Goal: Information Seeking & Learning: Learn about a topic

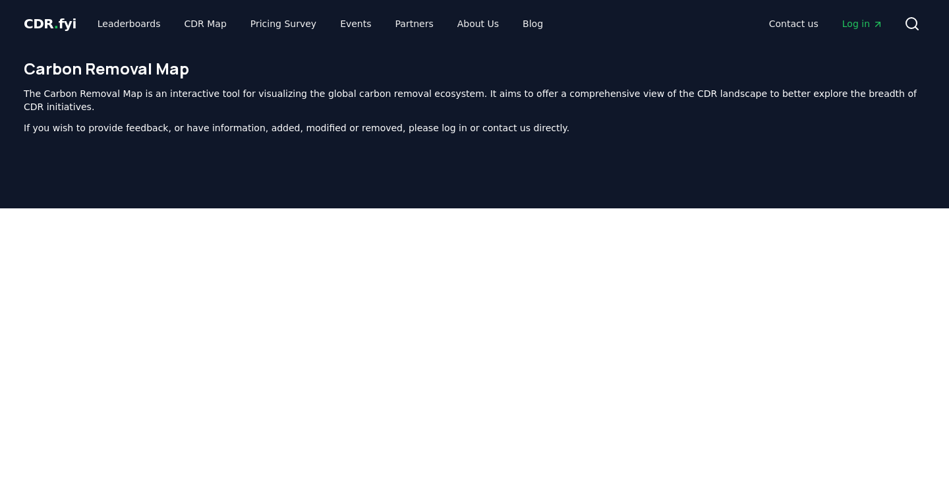
click at [56, 40] on div "CDR . fyi Leaderboards CDR Map Pricing Survey Events Partners About Us Blog Con…" at bounding box center [475, 23] width 902 height 47
click at [49, 24] on span "CDR . fyi" at bounding box center [50, 24] width 53 height 16
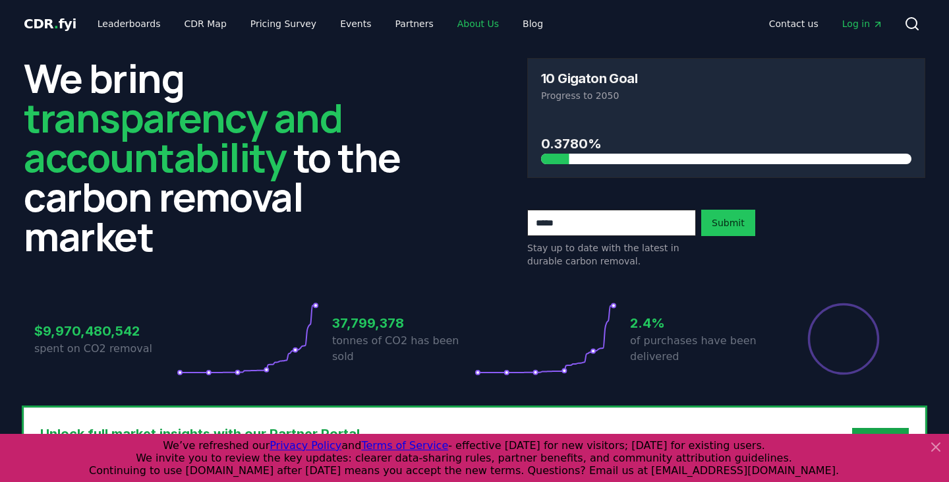
click at [458, 24] on link "About Us" at bounding box center [478, 24] width 63 height 24
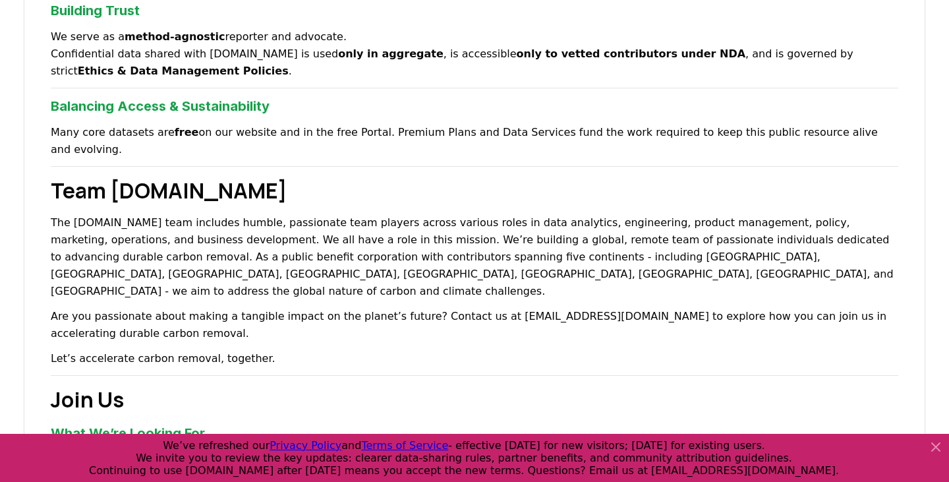
scroll to position [685, 0]
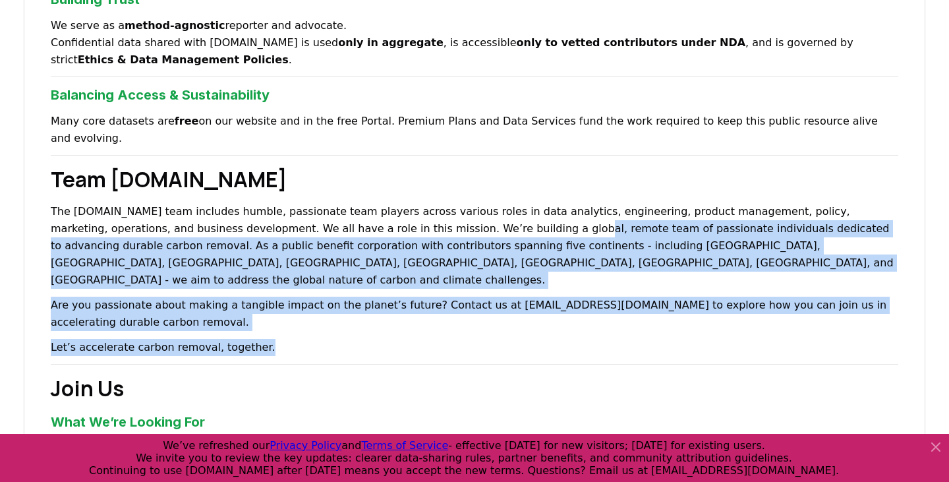
drag, startPoint x: 415, startPoint y: 291, endPoint x: 403, endPoint y: 202, distance: 89.8
click at [403, 202] on div "About Us Climate and carbon removal is a long game. In the last 200 years we ha…" at bounding box center [475, 73] width 902 height 1317
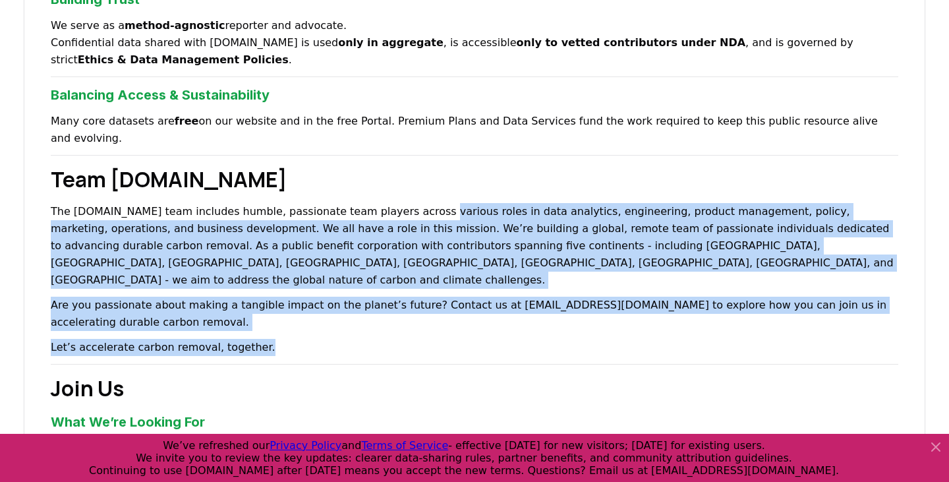
click at [403, 203] on p "The CDR.fyi team includes humble, passionate team players across various roles …" at bounding box center [475, 246] width 848 height 86
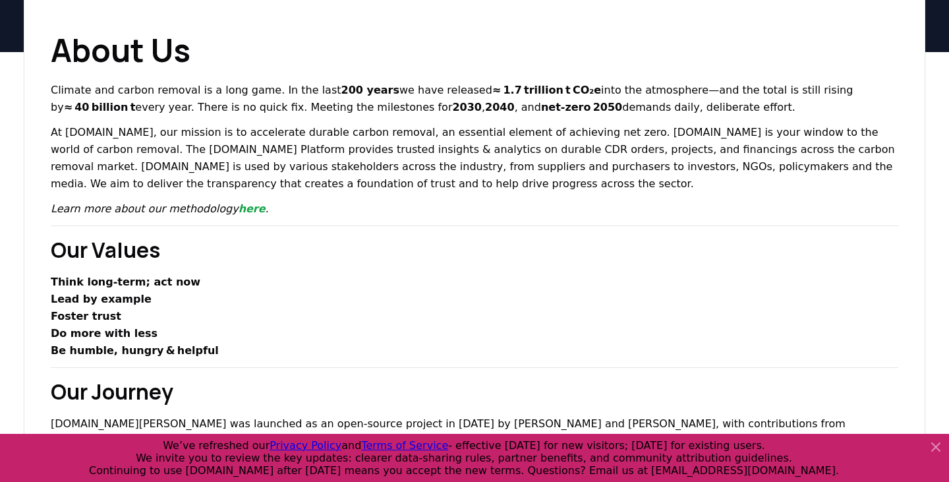
scroll to position [0, 0]
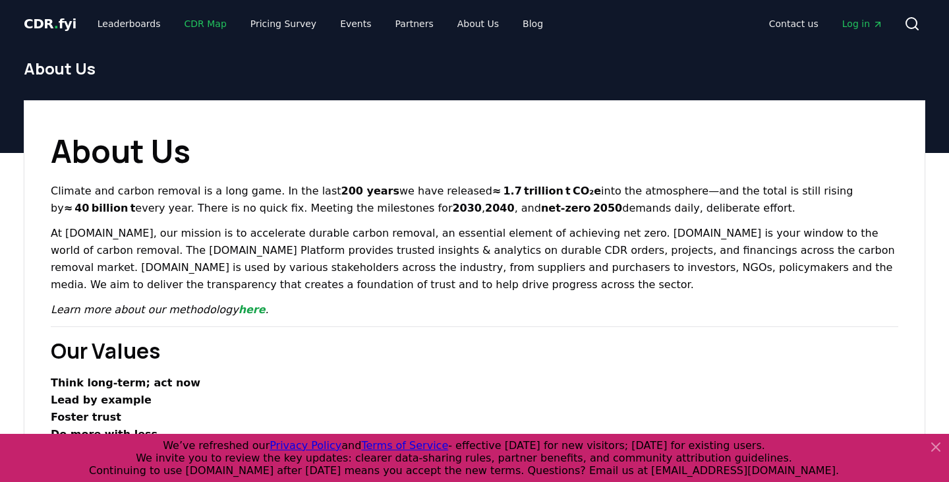
click at [198, 22] on link "CDR Map" at bounding box center [205, 24] width 63 height 24
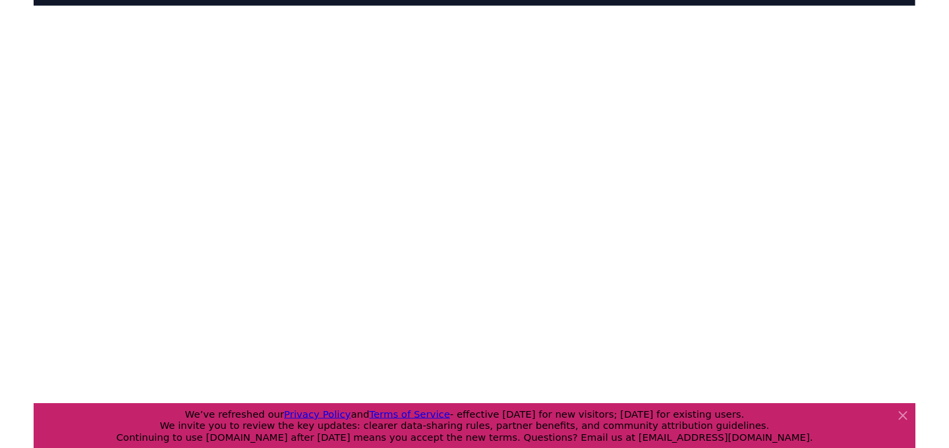
scroll to position [156, 0]
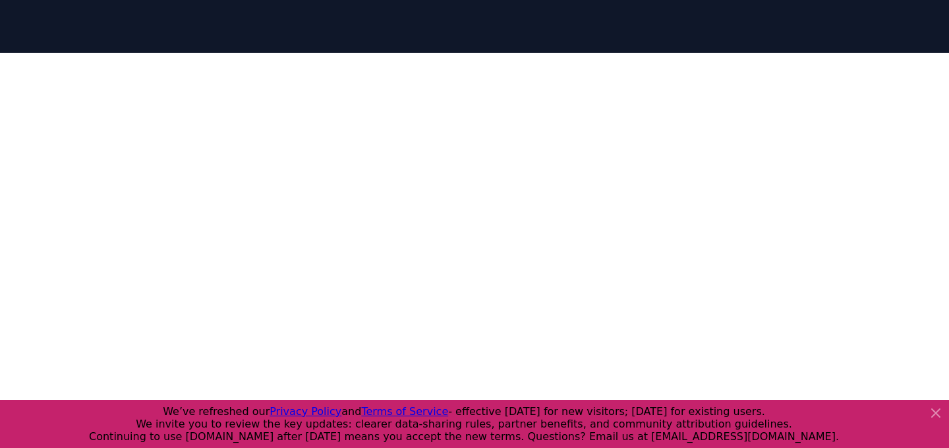
click at [933, 411] on icon at bounding box center [936, 413] width 8 height 8
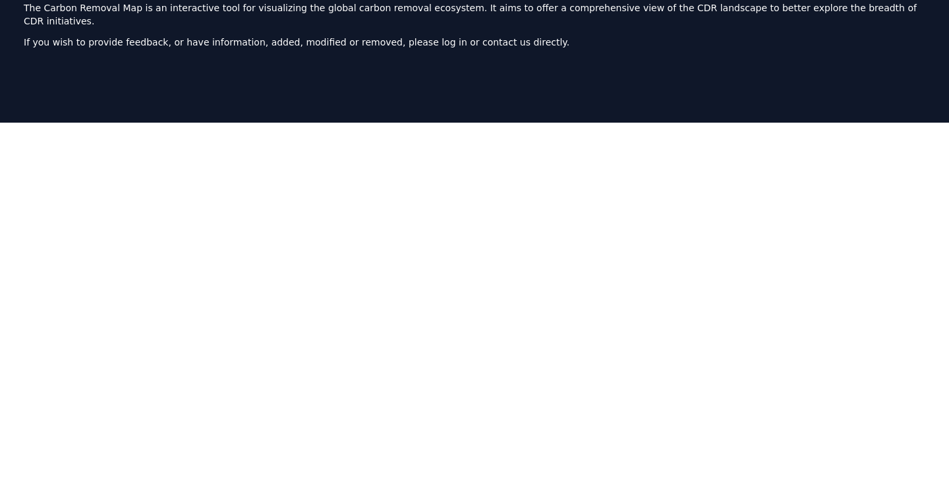
scroll to position [0, 0]
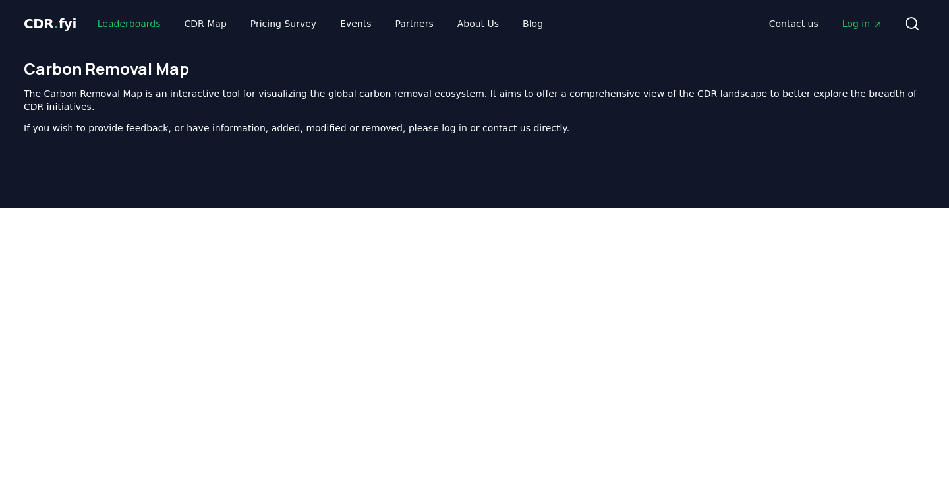
click at [110, 22] on link "Leaderboards" at bounding box center [129, 24] width 84 height 24
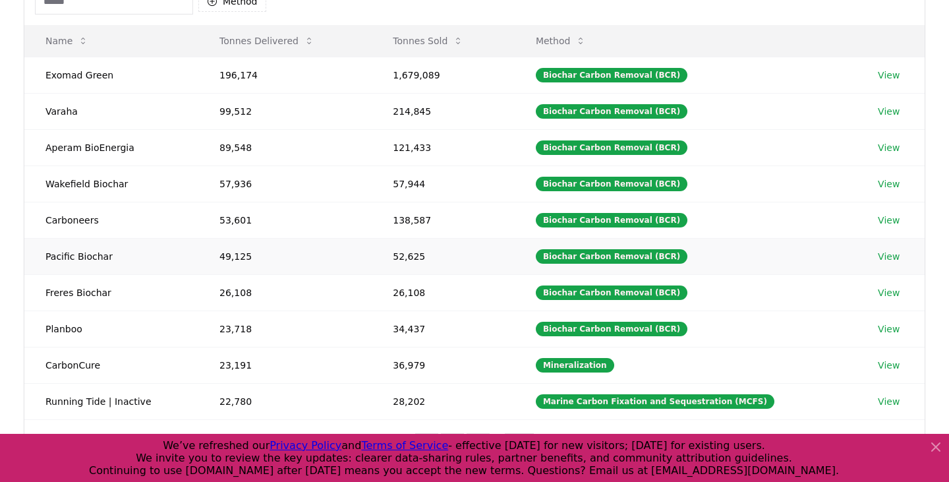
scroll to position [156, 0]
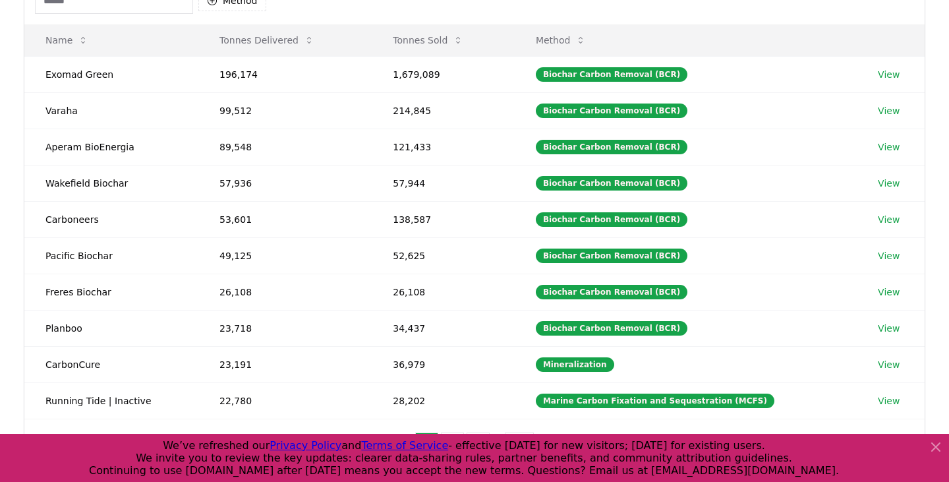
click at [936, 448] on icon at bounding box center [936, 447] width 16 height 16
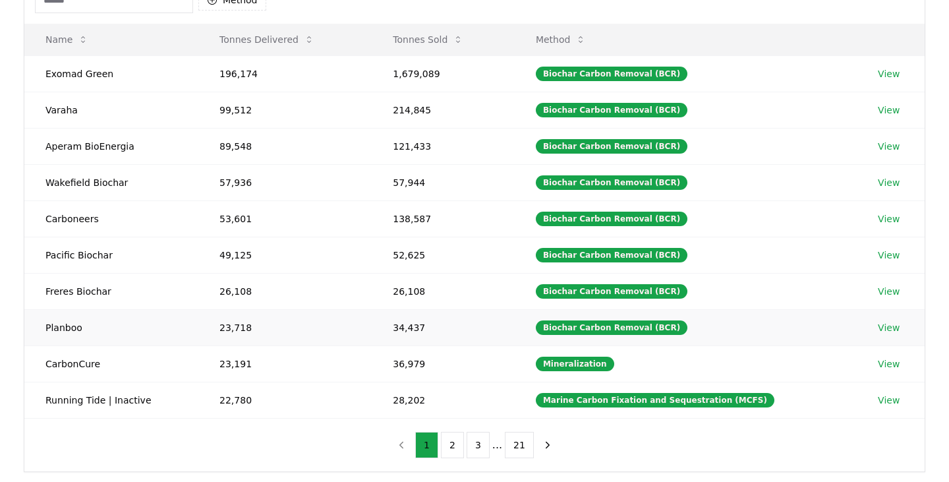
scroll to position [166, 0]
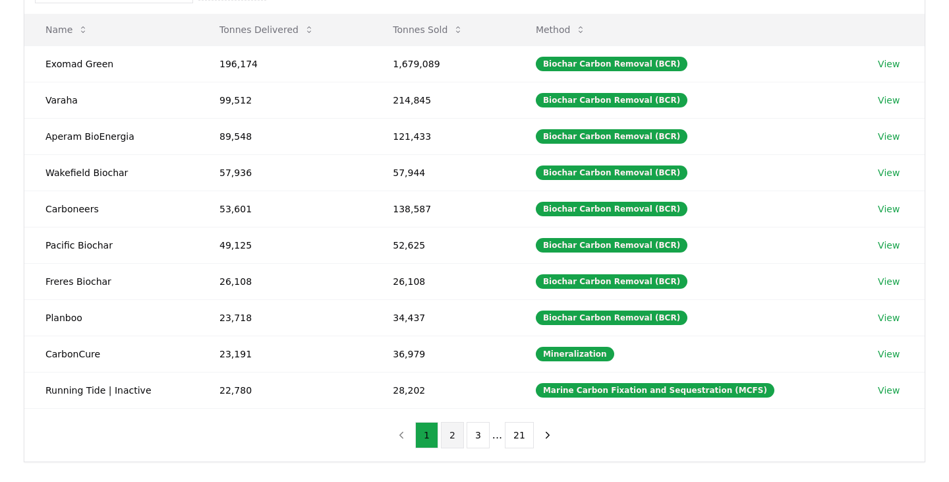
click at [455, 431] on button "2" at bounding box center [452, 435] width 23 height 26
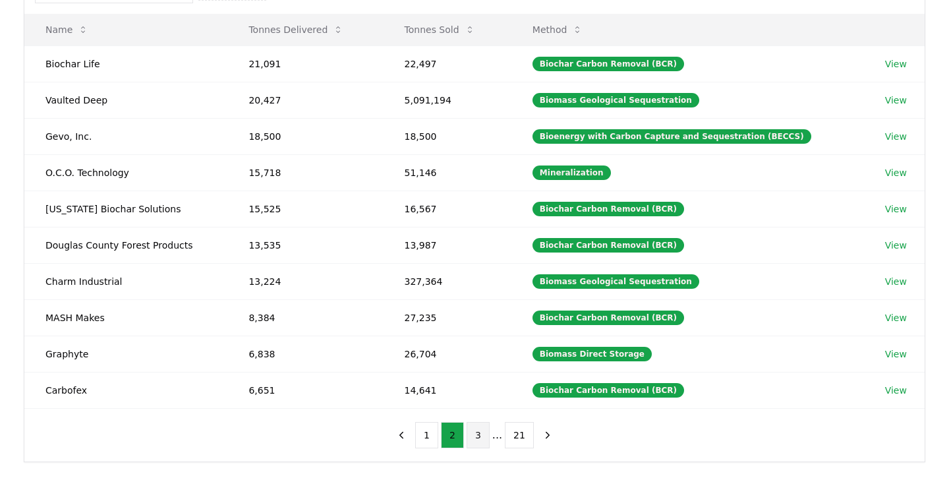
click at [472, 431] on button "3" at bounding box center [478, 435] width 23 height 26
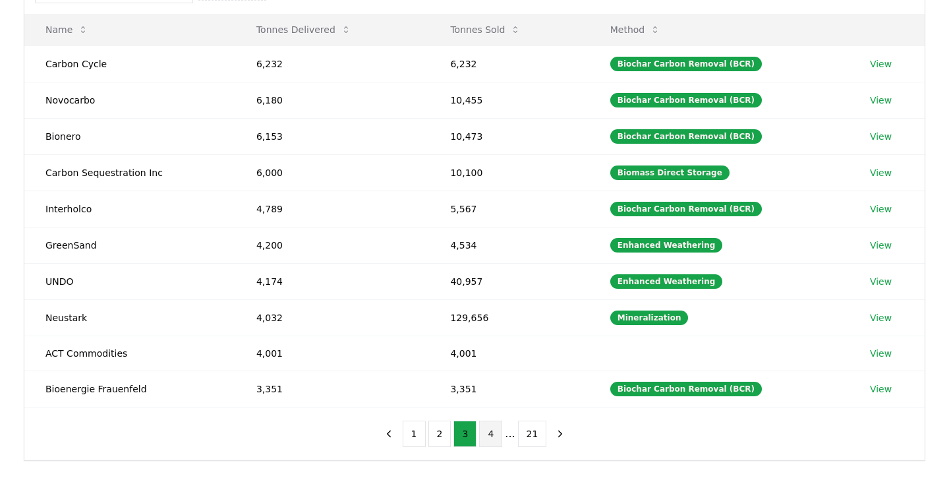
click at [494, 432] on button "4" at bounding box center [490, 433] width 23 height 26
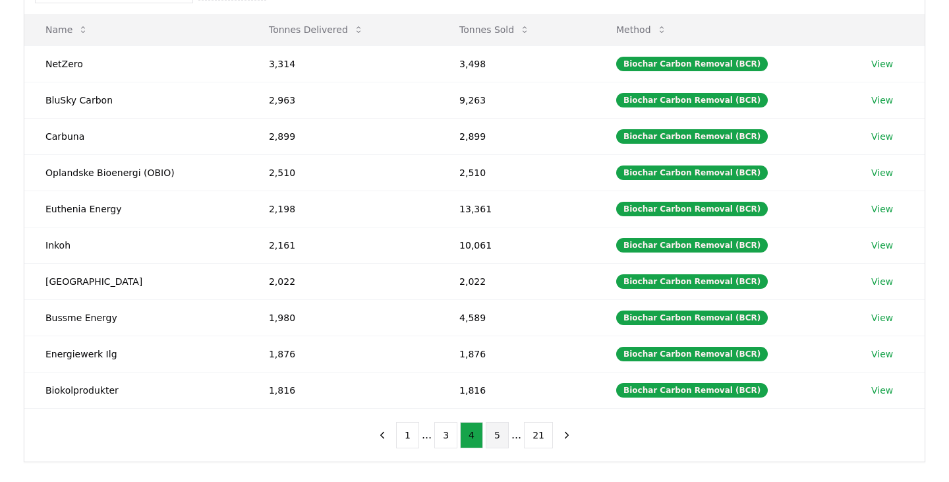
click at [506, 435] on button "5" at bounding box center [497, 435] width 23 height 26
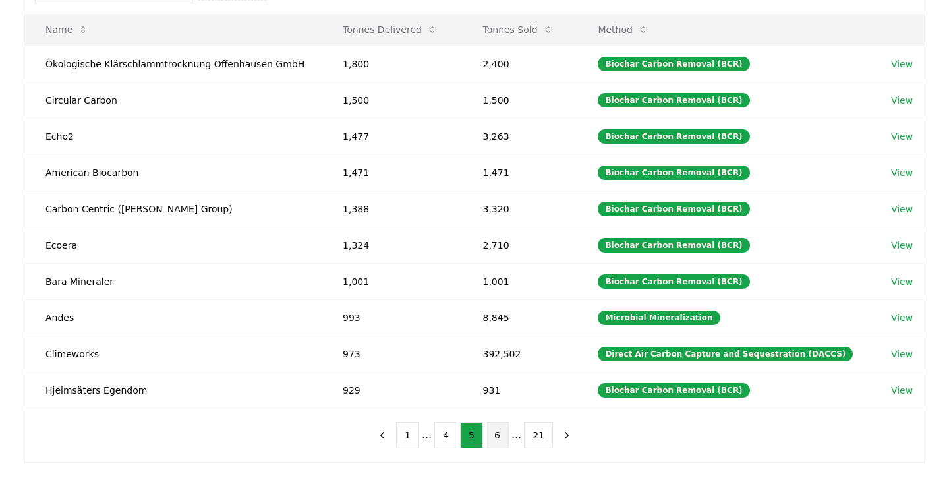
click at [500, 437] on button "6" at bounding box center [497, 435] width 23 height 26
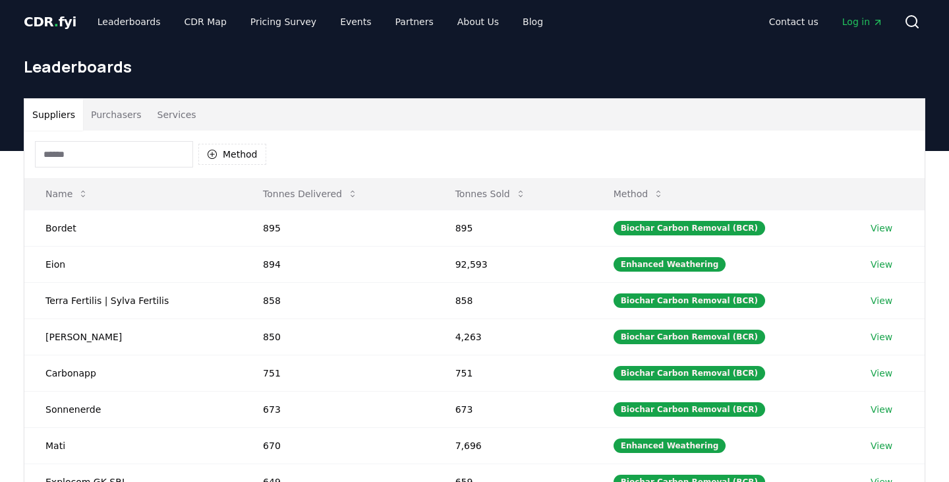
scroll to position [1, 0]
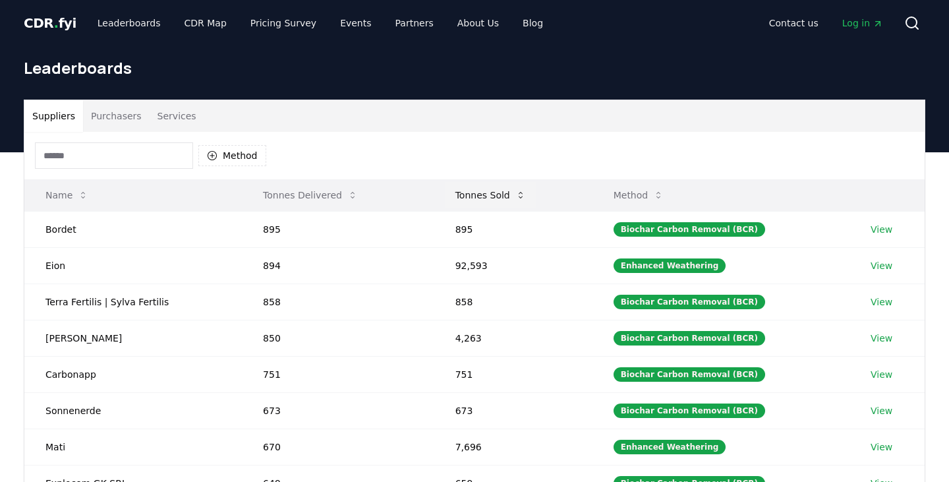
click at [498, 201] on button "Tonnes Sold" at bounding box center [491, 195] width 92 height 26
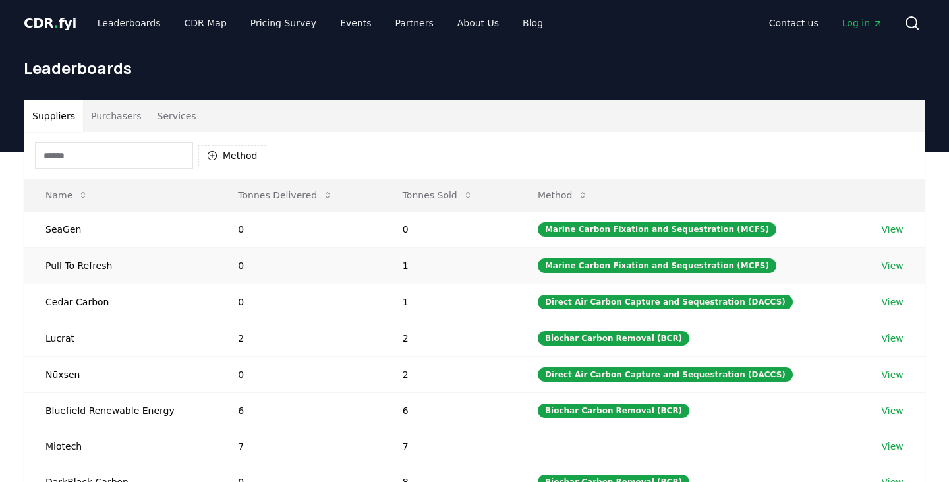
scroll to position [3, 0]
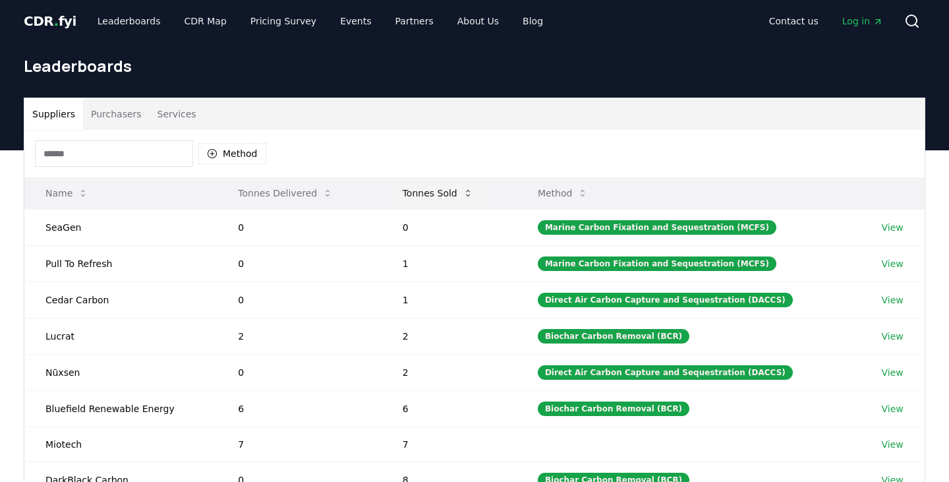
click at [459, 193] on button "Tonnes Sold" at bounding box center [438, 193] width 92 height 26
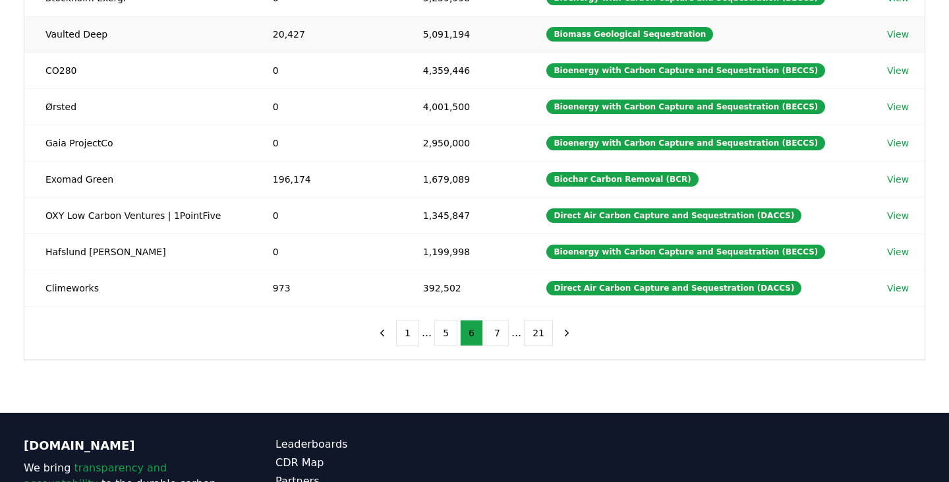
scroll to position [270, 0]
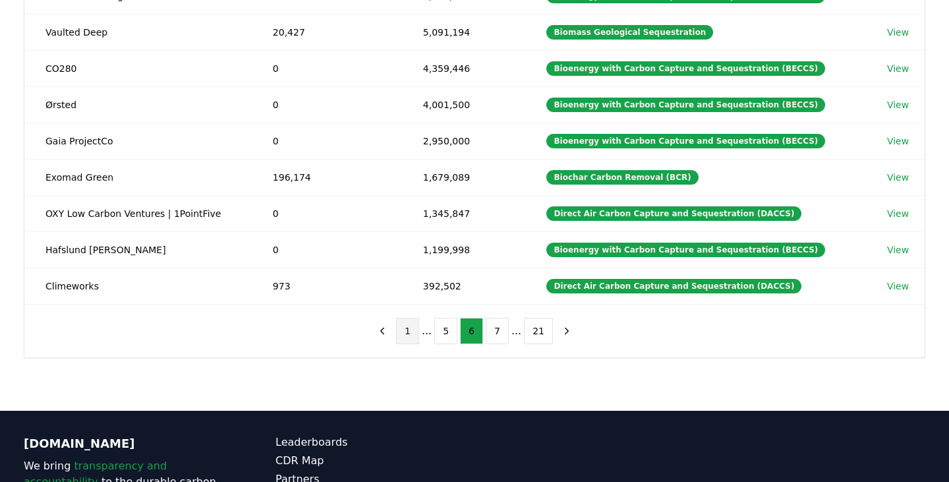
click at [407, 327] on button "1" at bounding box center [407, 331] width 23 height 26
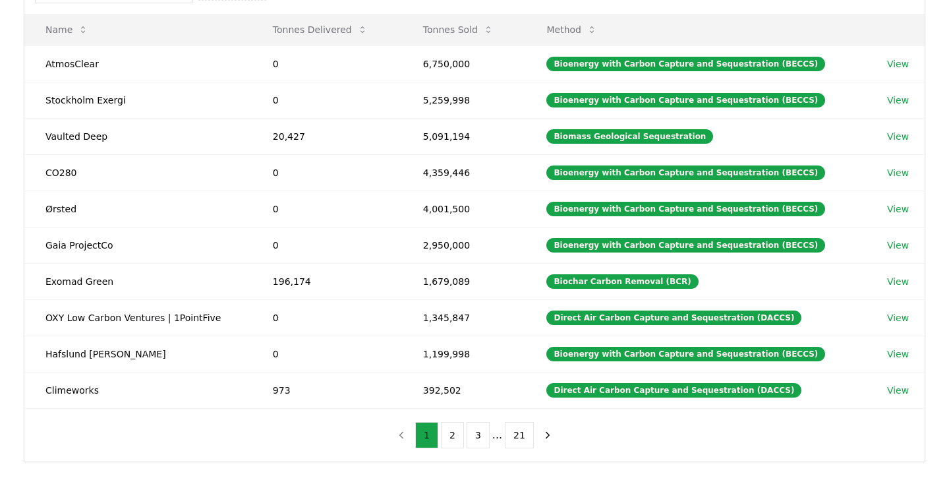
scroll to position [0, 0]
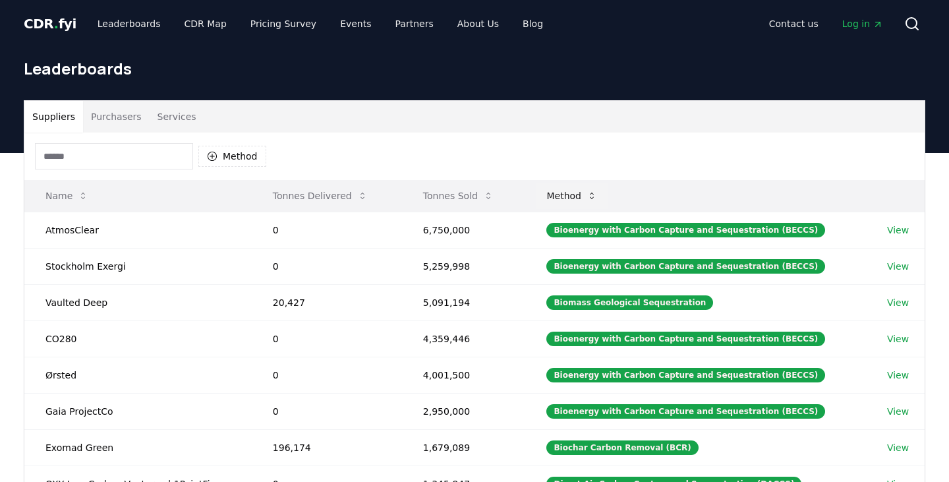
click at [564, 189] on button "Method" at bounding box center [572, 196] width 72 height 26
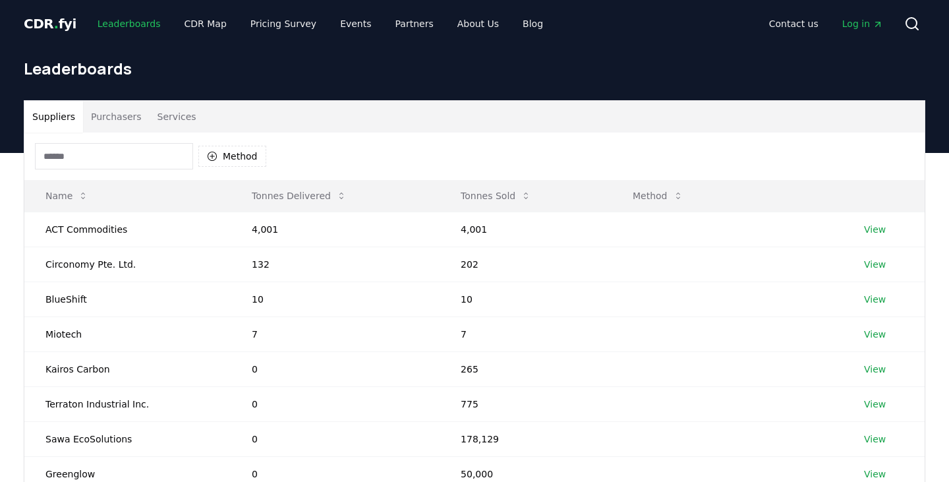
click at [116, 18] on link "Leaderboards" at bounding box center [129, 24] width 84 height 24
click at [123, 25] on link "Leaderboards" at bounding box center [129, 24] width 84 height 24
click at [122, 24] on link "Leaderboards" at bounding box center [129, 24] width 84 height 24
click at [127, 24] on link "Leaderboards" at bounding box center [129, 24] width 84 height 24
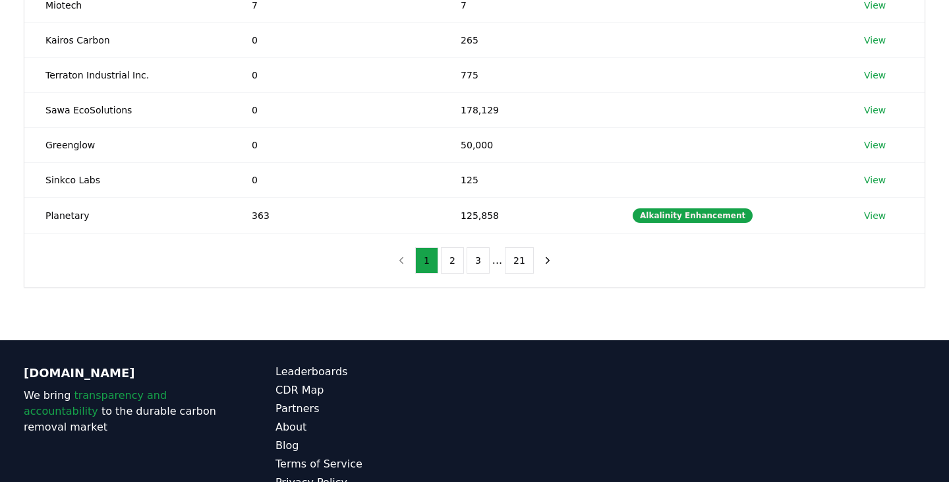
scroll to position [352, 0]
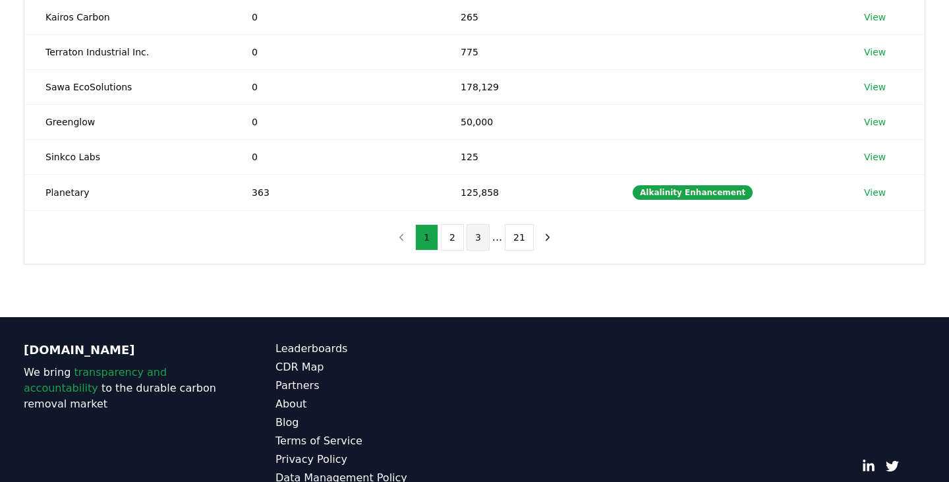
click at [475, 236] on button "3" at bounding box center [478, 237] width 23 height 26
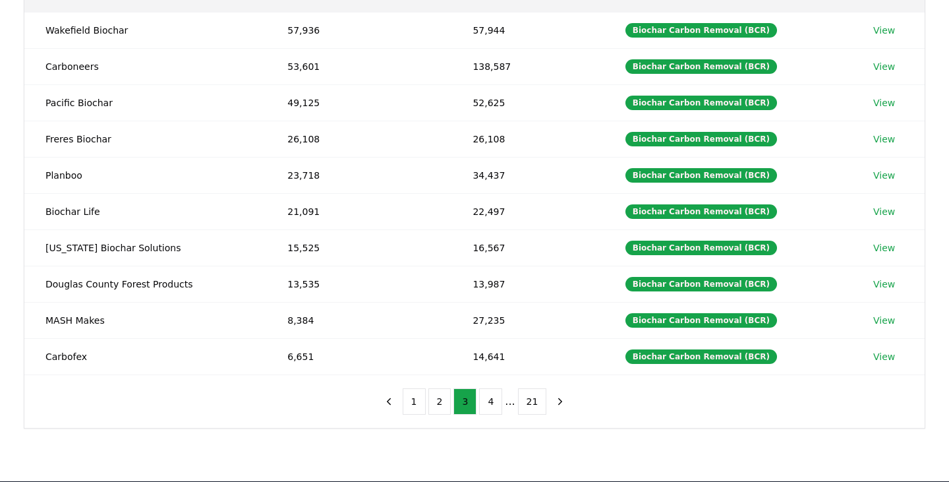
scroll to position [199, 0]
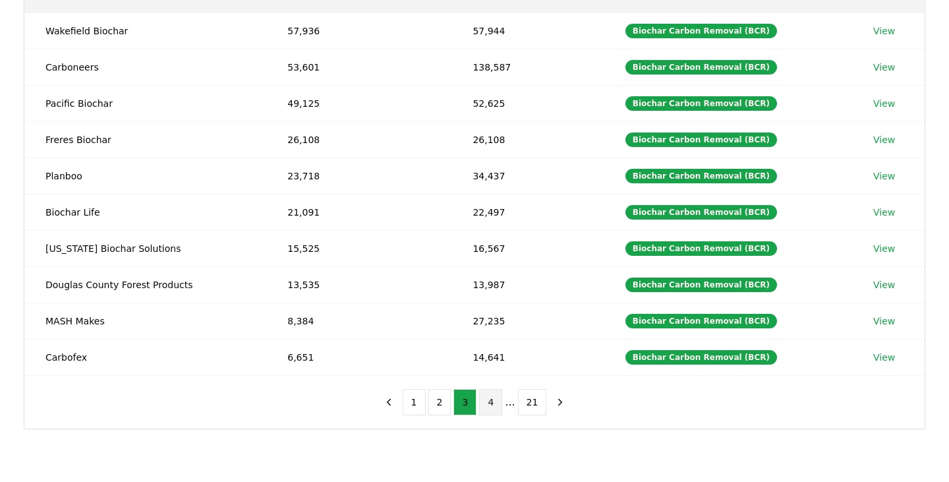
click at [490, 403] on button "4" at bounding box center [490, 402] width 23 height 26
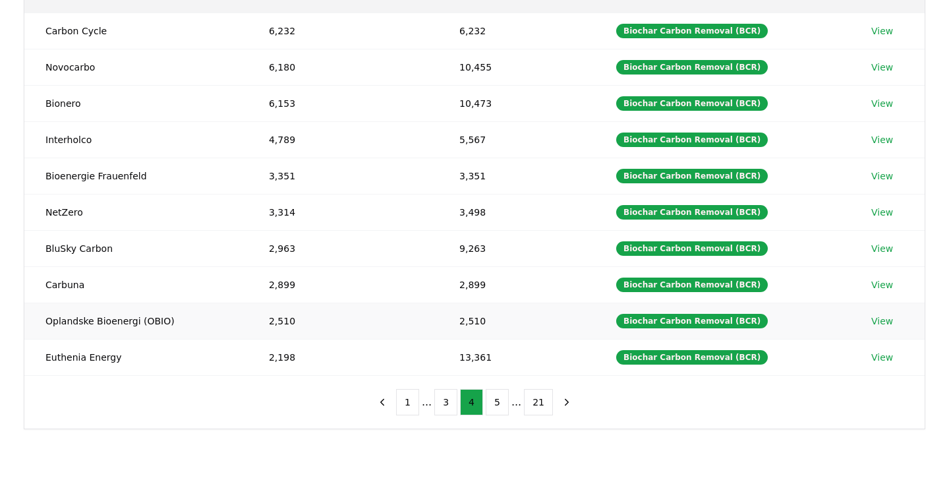
scroll to position [184, 0]
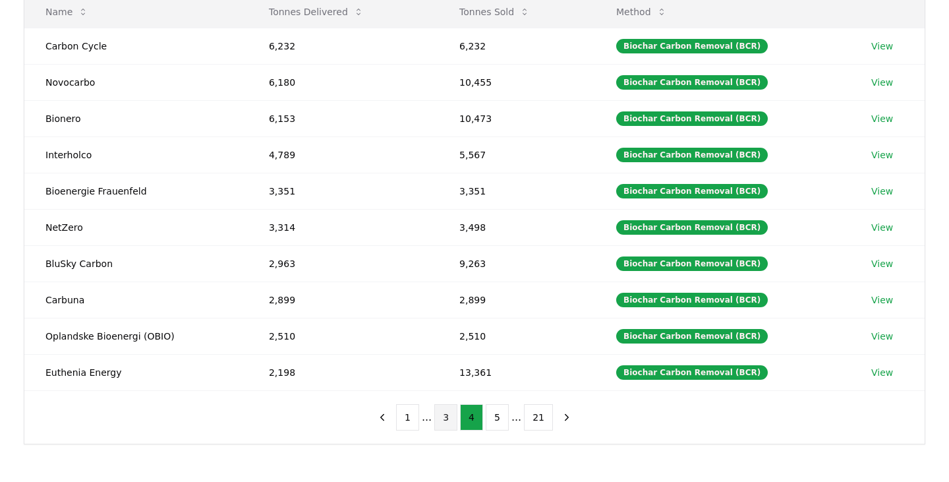
click at [455, 417] on button "3" at bounding box center [445, 417] width 23 height 26
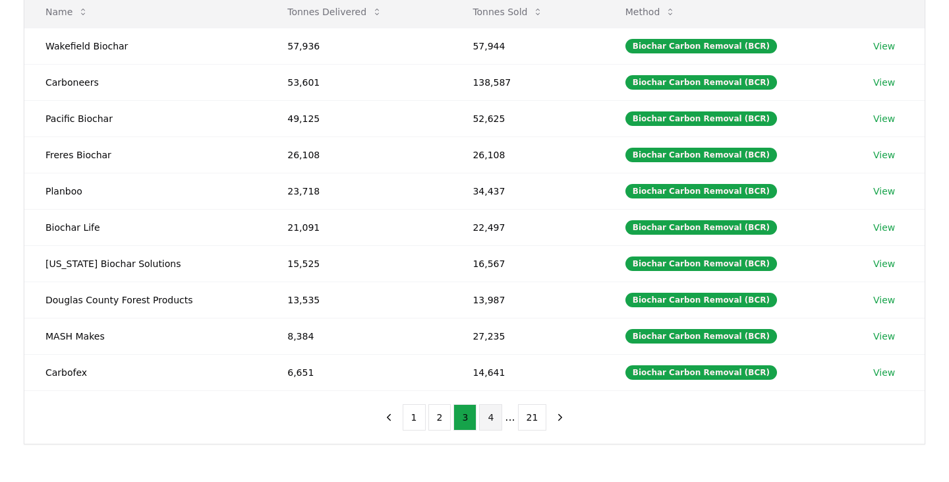
click at [483, 422] on button "4" at bounding box center [490, 417] width 23 height 26
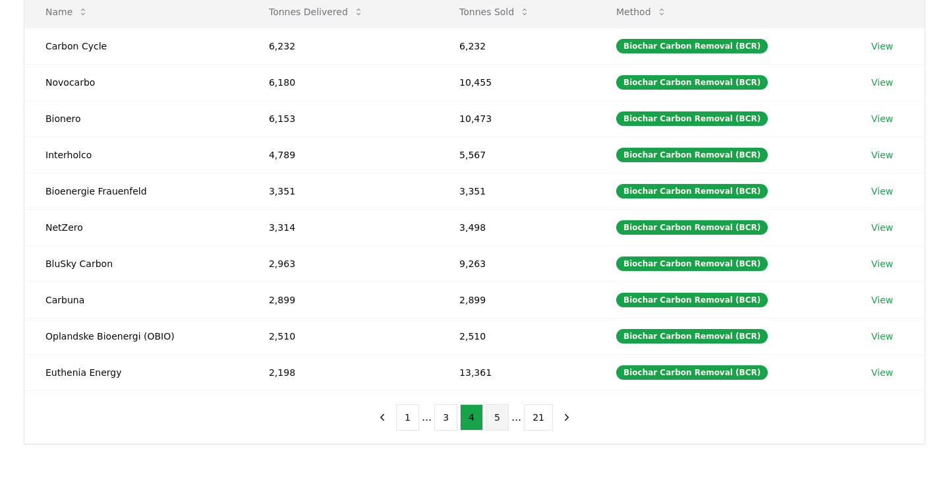
click at [499, 416] on button "5" at bounding box center [497, 417] width 23 height 26
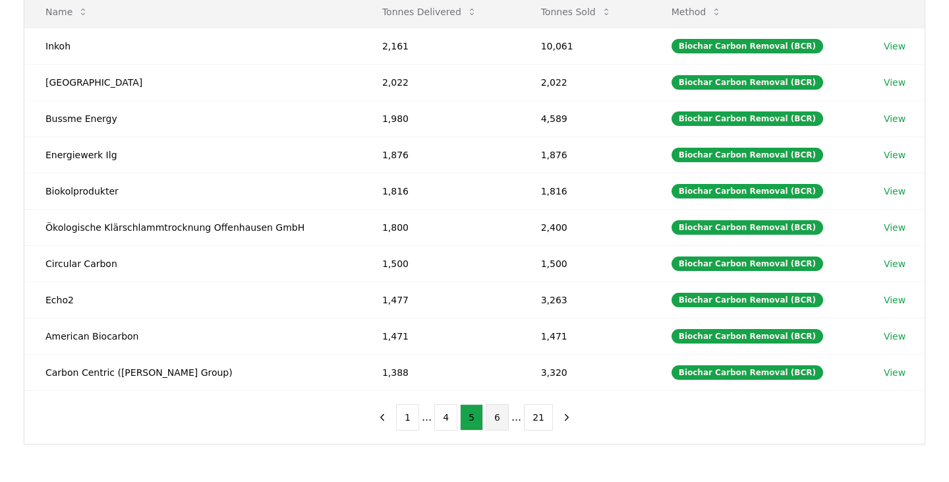
click at [494, 418] on button "6" at bounding box center [497, 417] width 23 height 26
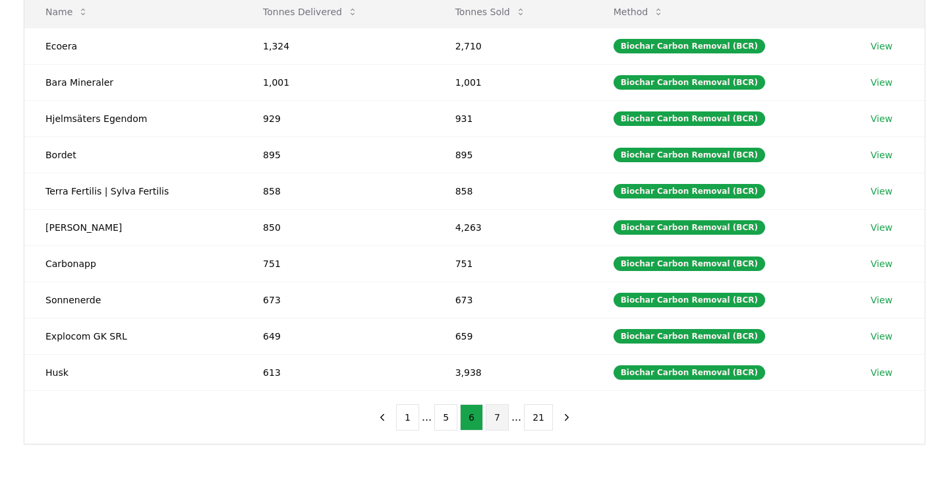
click at [506, 417] on button "7" at bounding box center [497, 417] width 23 height 26
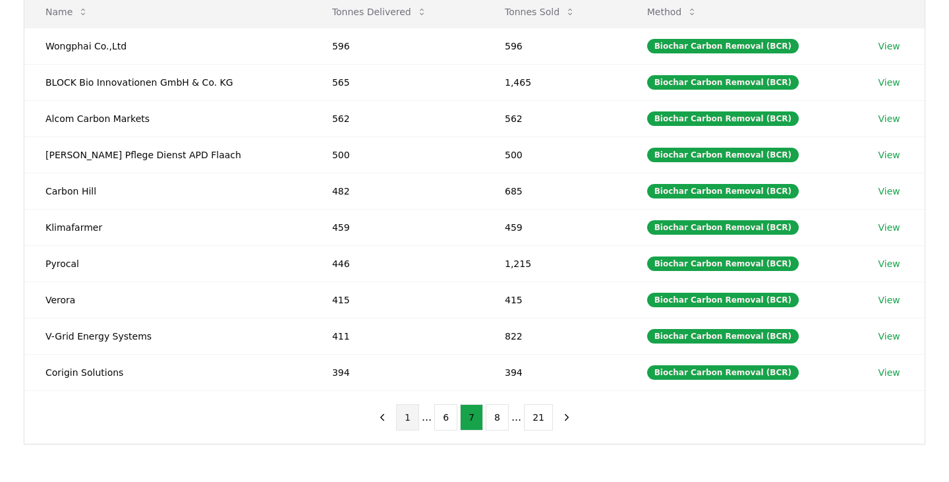
click at [409, 413] on button "1" at bounding box center [407, 417] width 23 height 26
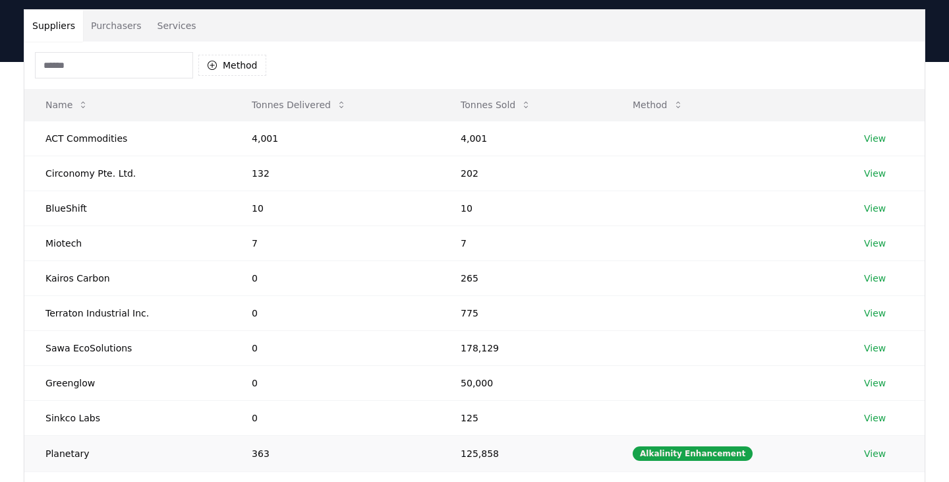
scroll to position [75, 0]
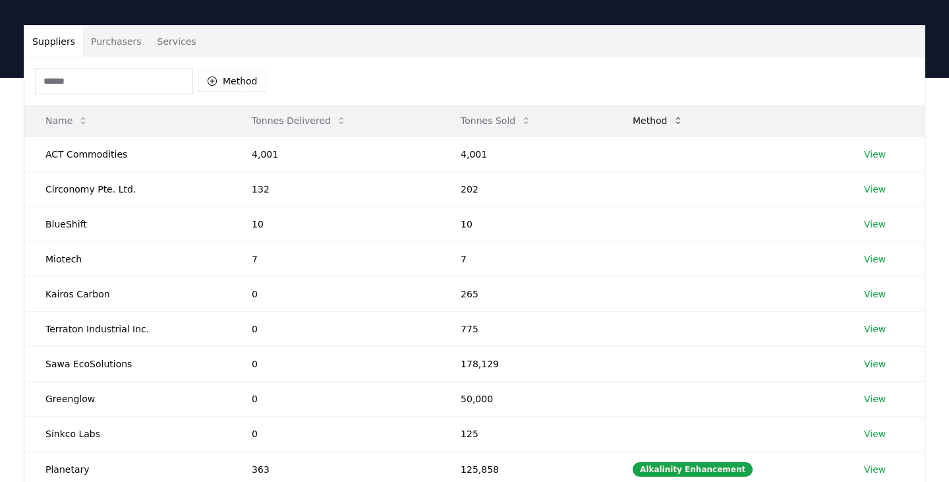
click at [666, 114] on button "Method" at bounding box center [658, 120] width 72 height 26
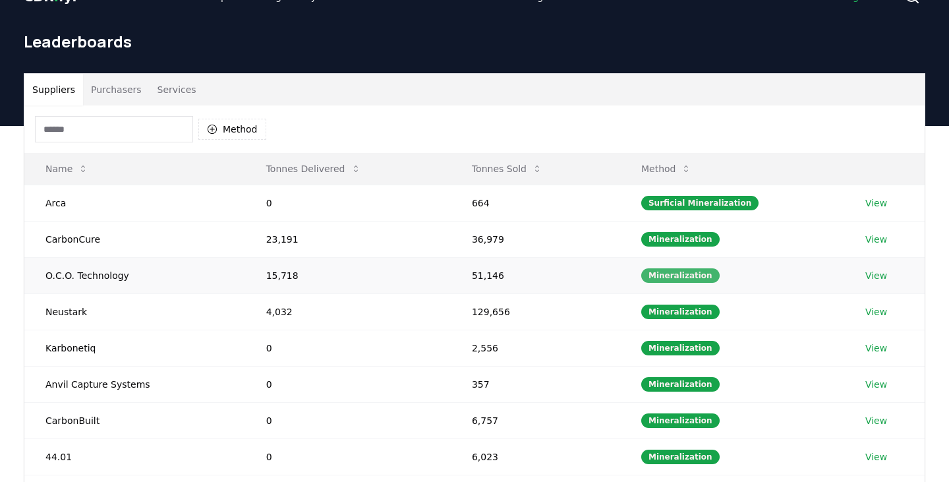
scroll to position [4, 0]
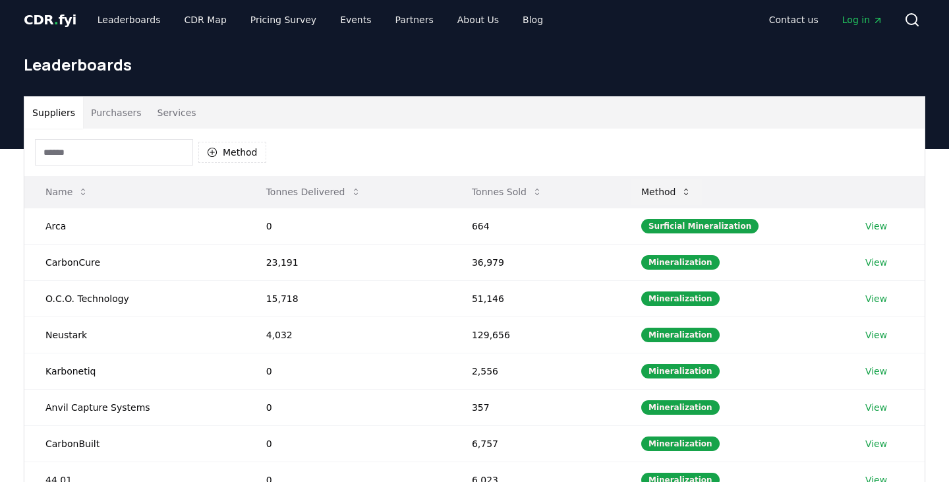
click at [679, 189] on button "Method" at bounding box center [667, 192] width 72 height 26
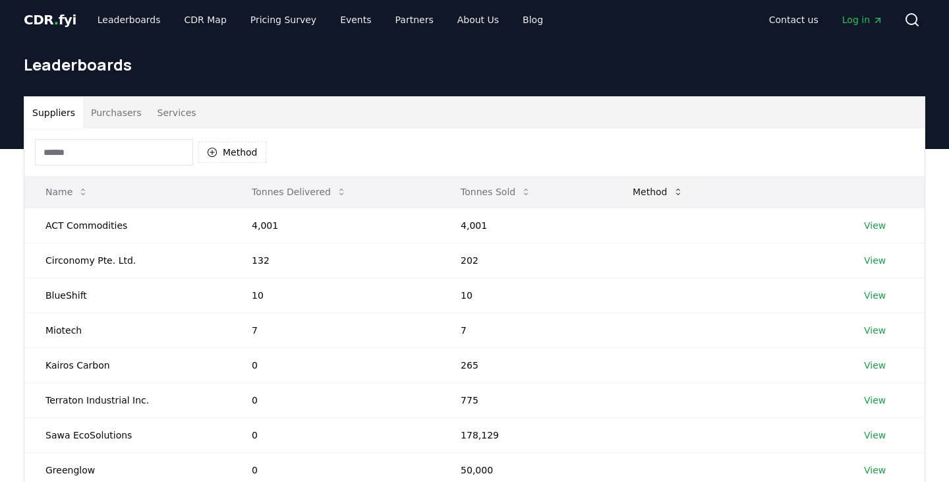
click at [679, 189] on button "Method" at bounding box center [658, 192] width 72 height 26
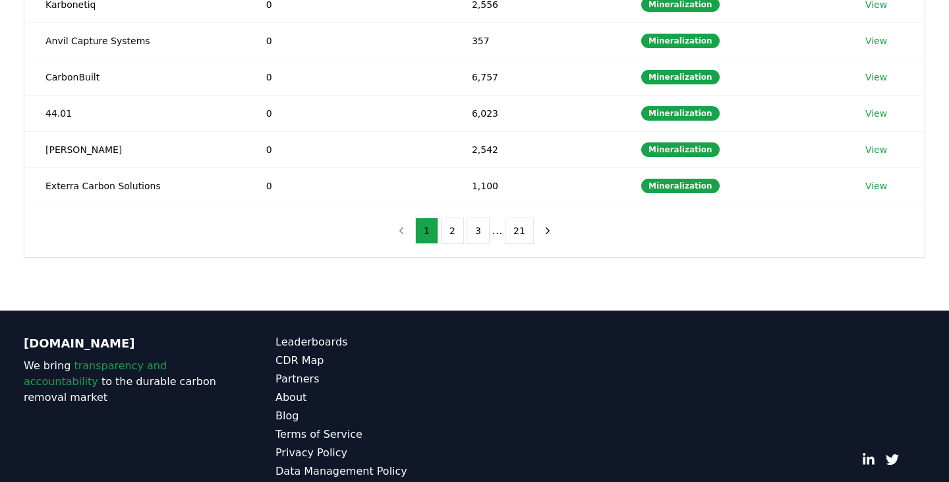
scroll to position [339, 0]
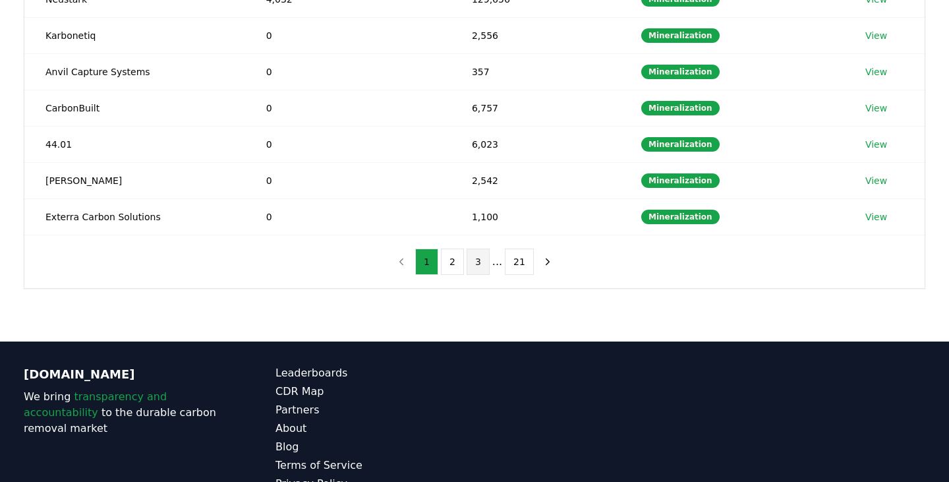
click at [480, 264] on button "3" at bounding box center [478, 261] width 23 height 26
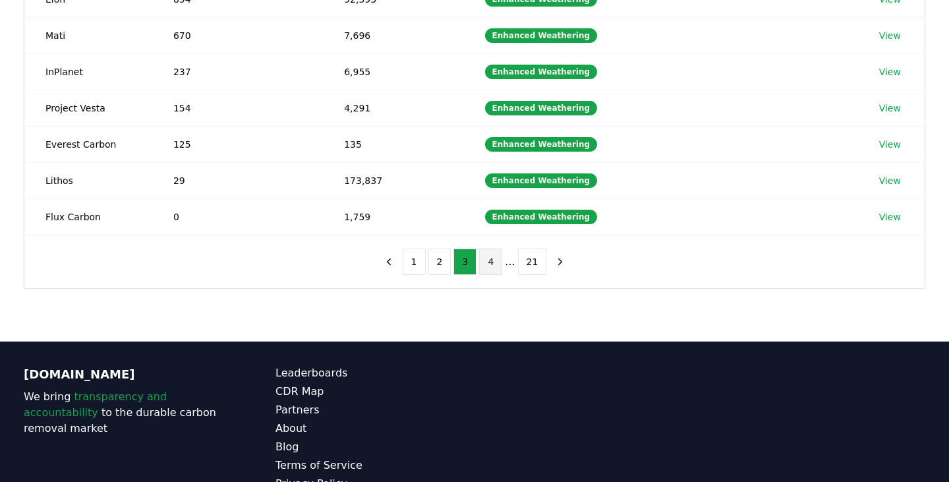
click at [495, 262] on button "4" at bounding box center [490, 261] width 23 height 26
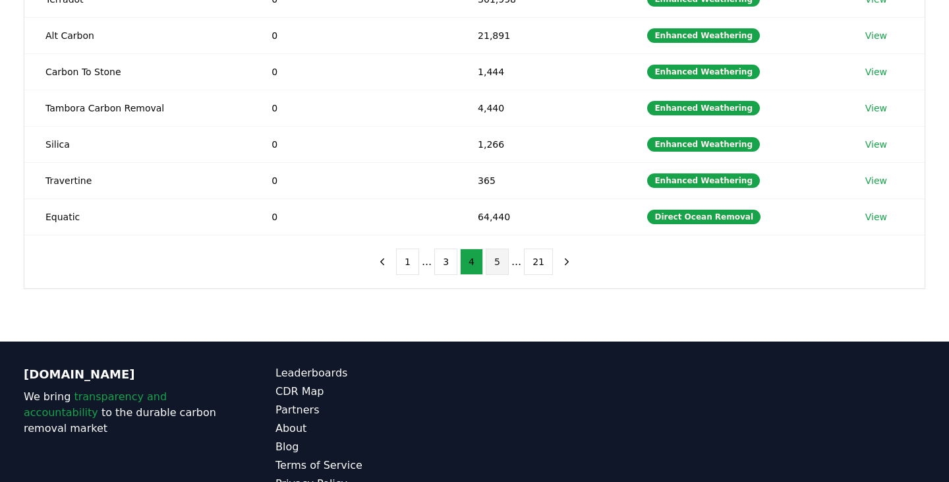
click at [506, 262] on button "5" at bounding box center [497, 261] width 23 height 26
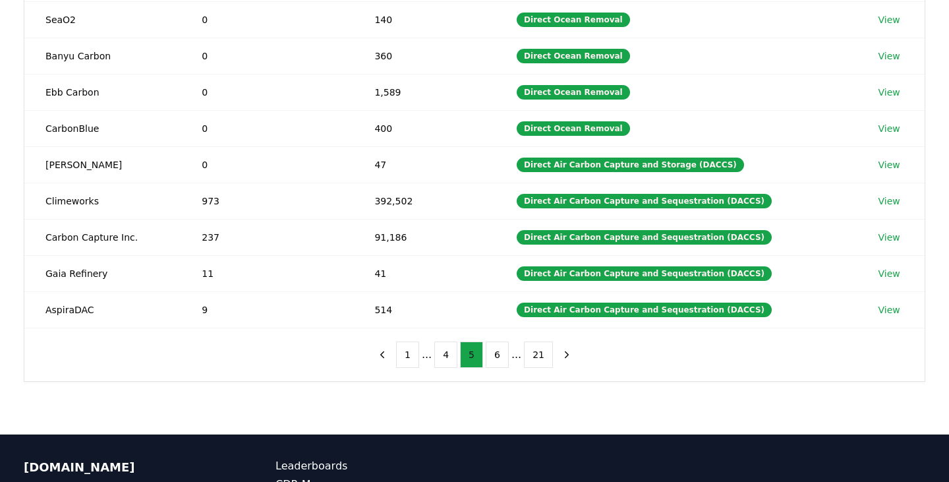
scroll to position [261, 0]
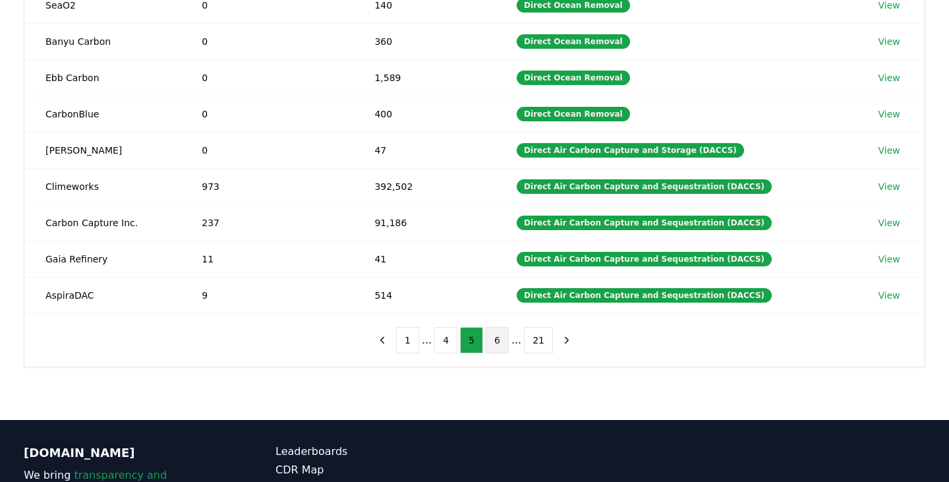
click at [490, 346] on button "6" at bounding box center [497, 340] width 23 height 26
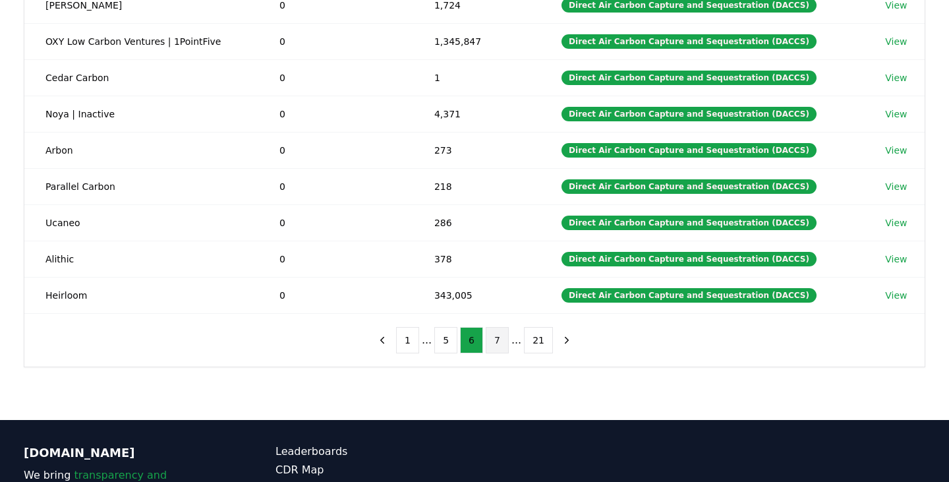
click at [502, 339] on button "7" at bounding box center [497, 340] width 23 height 26
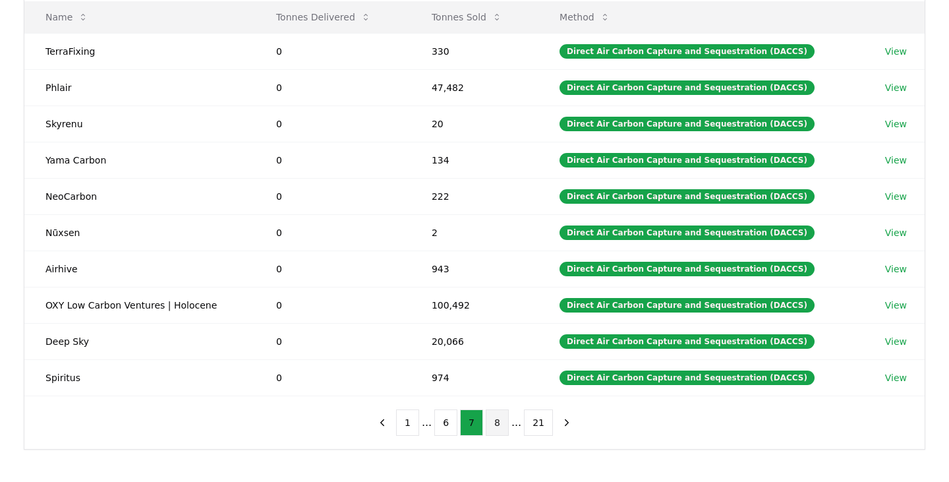
scroll to position [206, 0]
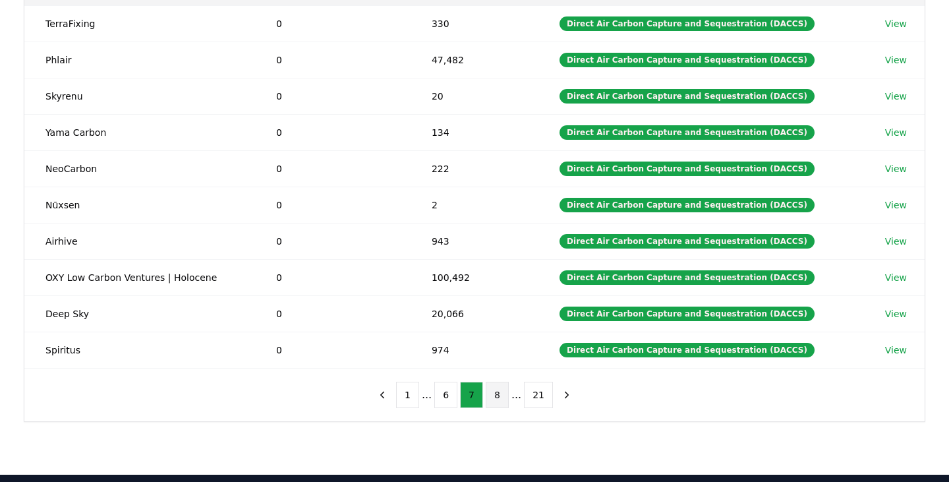
click at [489, 399] on button "8" at bounding box center [497, 395] width 23 height 26
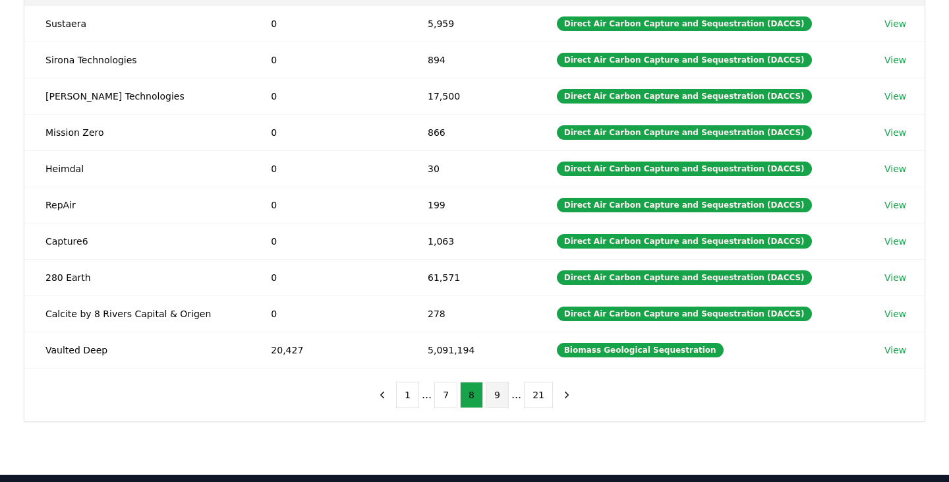
click at [495, 397] on button "9" at bounding box center [497, 395] width 23 height 26
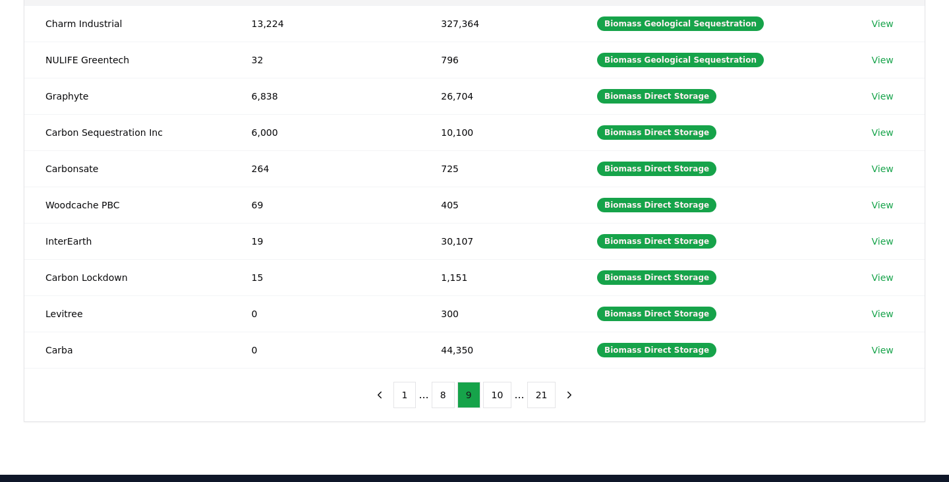
click at [495, 397] on button "10" at bounding box center [497, 395] width 29 height 26
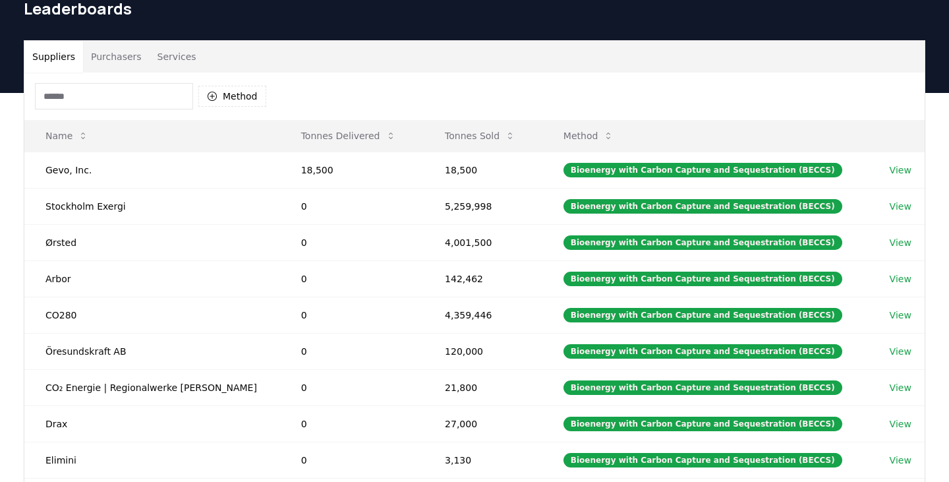
scroll to position [0, 0]
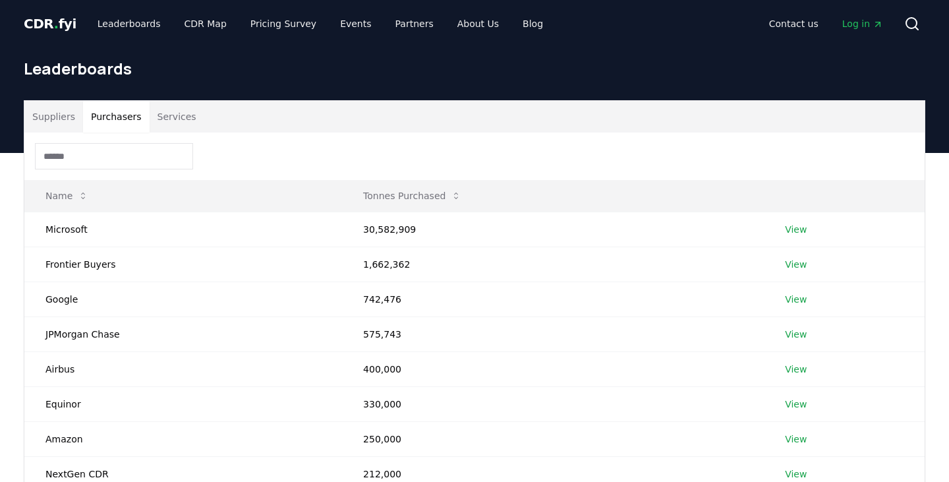
click at [130, 118] on button "Purchasers" at bounding box center [116, 117] width 67 height 32
click at [171, 108] on button "Services" at bounding box center [177, 117] width 55 height 32
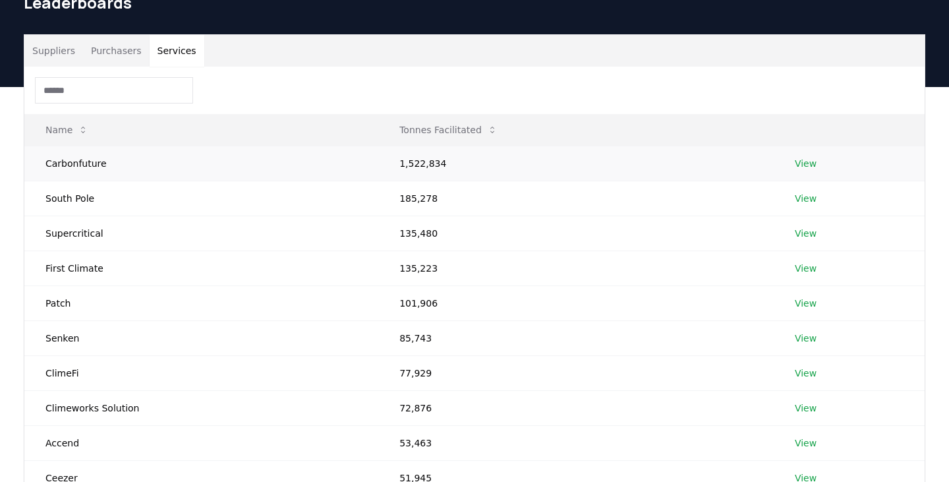
scroll to position [223, 0]
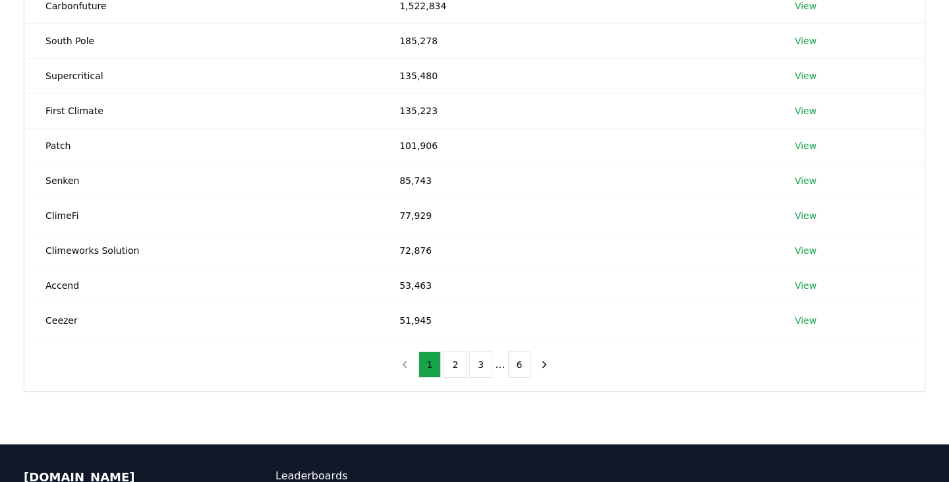
click at [469, 362] on ul "1 2 3 ... 6" at bounding box center [475, 364] width 113 height 26
click at [481, 362] on button "3" at bounding box center [480, 364] width 23 height 26
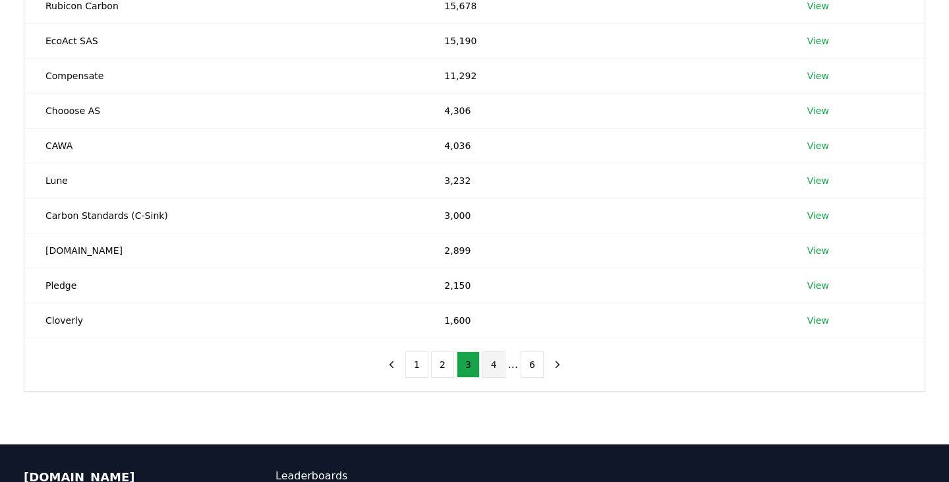
click at [496, 366] on button "4" at bounding box center [493, 364] width 23 height 26
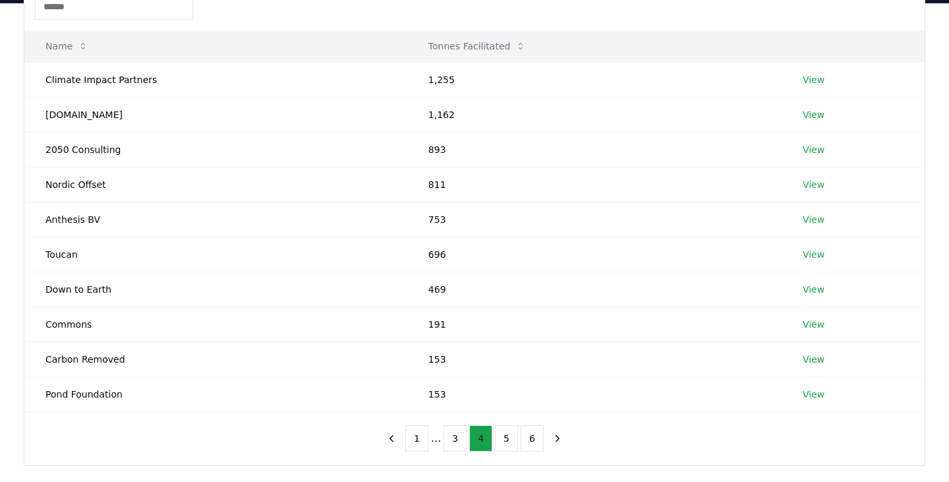
scroll to position [196, 0]
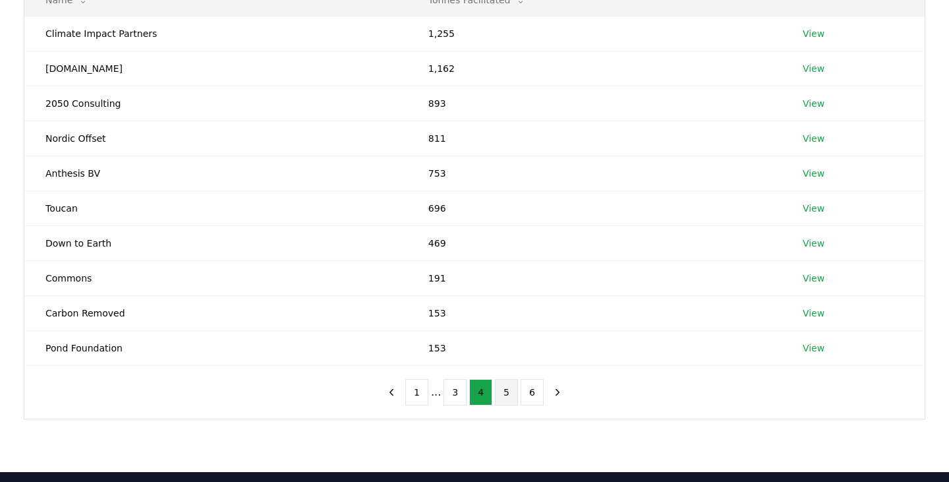
click at [496, 396] on button "5" at bounding box center [506, 392] width 23 height 26
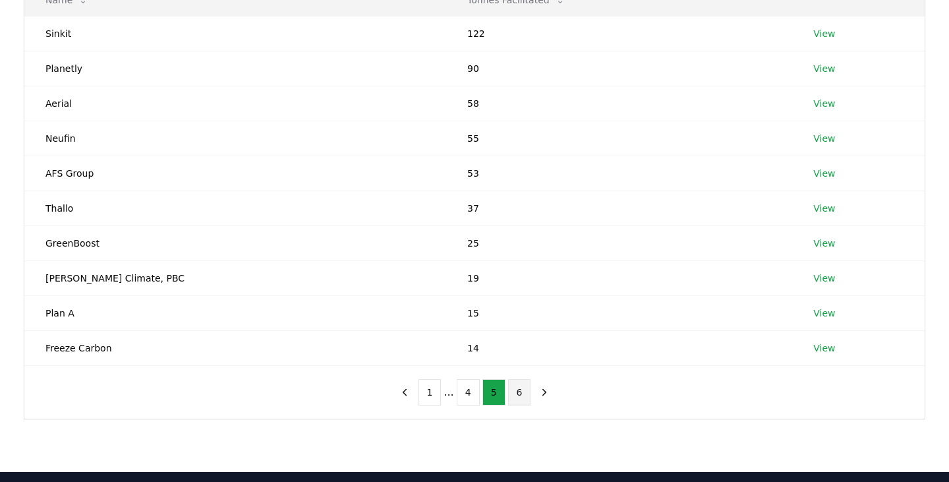
click at [508, 392] on button "6" at bounding box center [519, 392] width 23 height 26
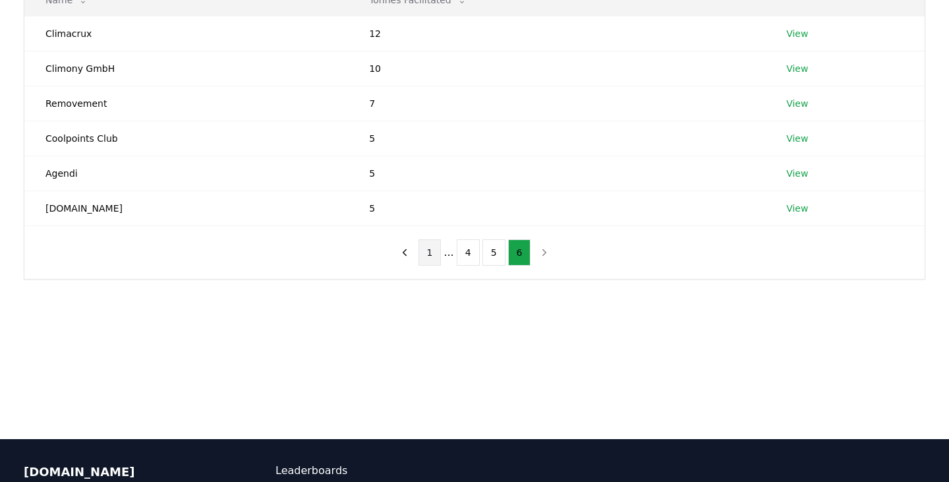
click at [438, 250] on button "1" at bounding box center [430, 252] width 23 height 26
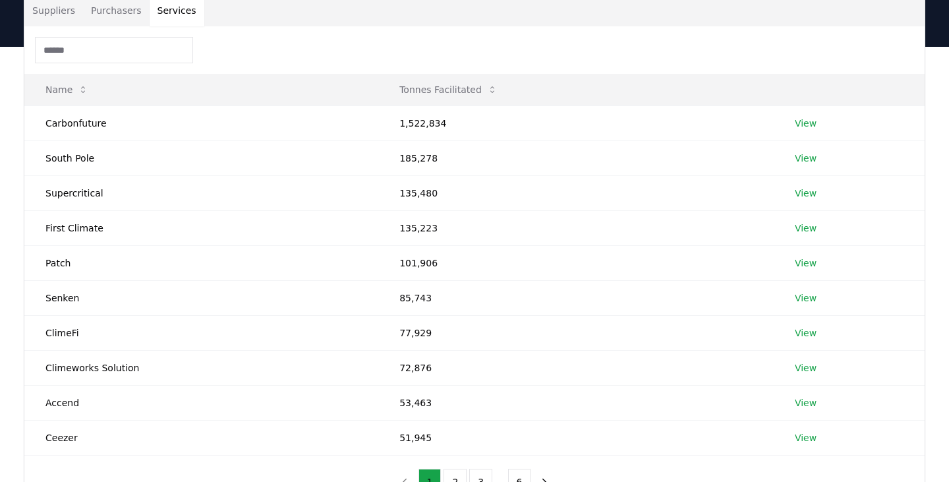
scroll to position [0, 0]
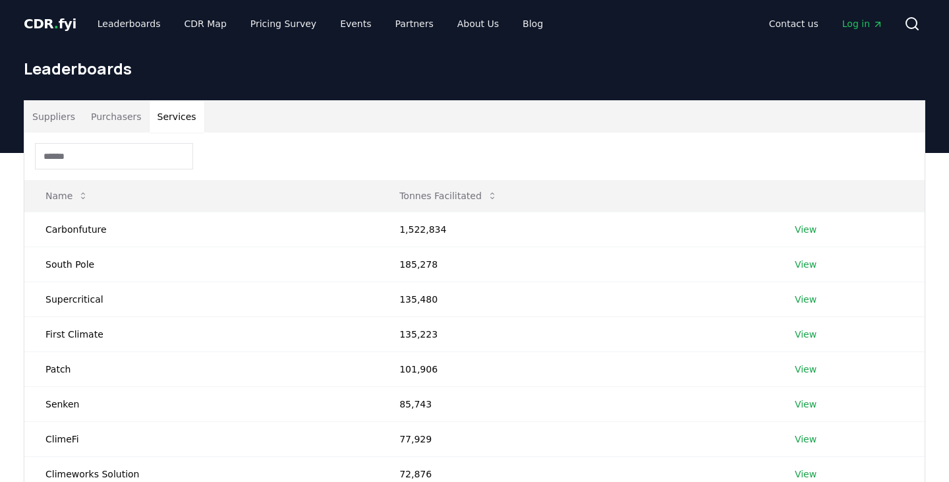
click at [96, 119] on button "Purchasers" at bounding box center [116, 117] width 67 height 32
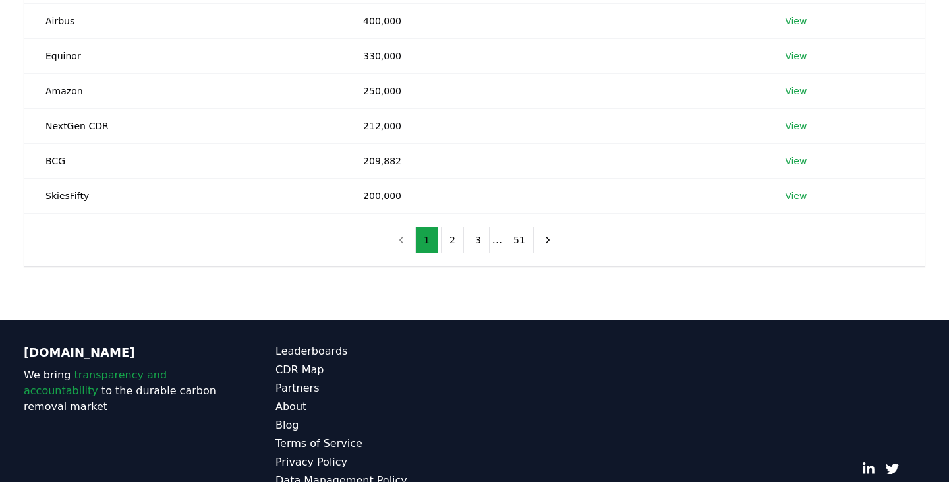
scroll to position [378, 0]
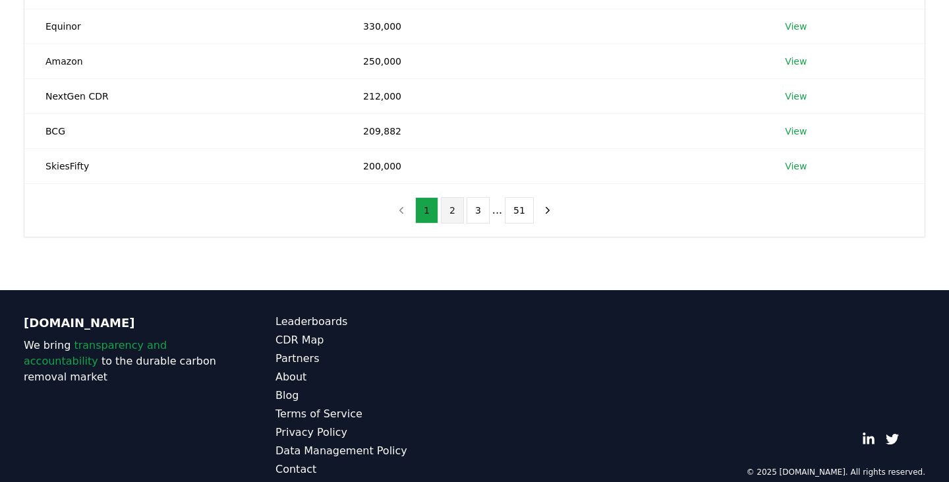
click at [450, 215] on button "2" at bounding box center [452, 210] width 23 height 26
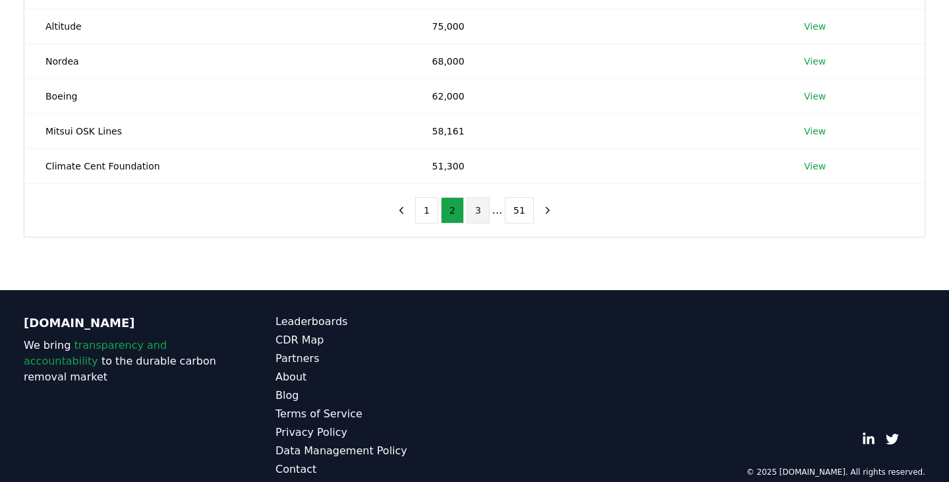
click at [476, 217] on button "3" at bounding box center [478, 210] width 23 height 26
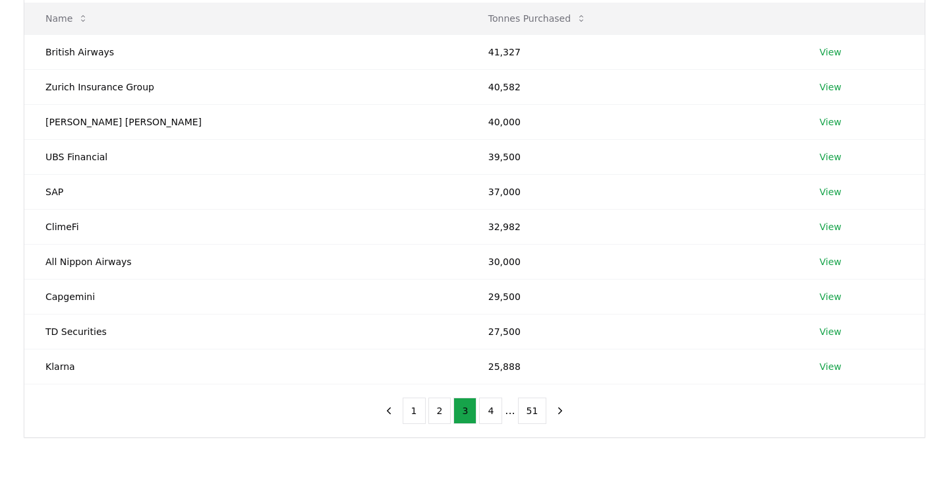
scroll to position [173, 0]
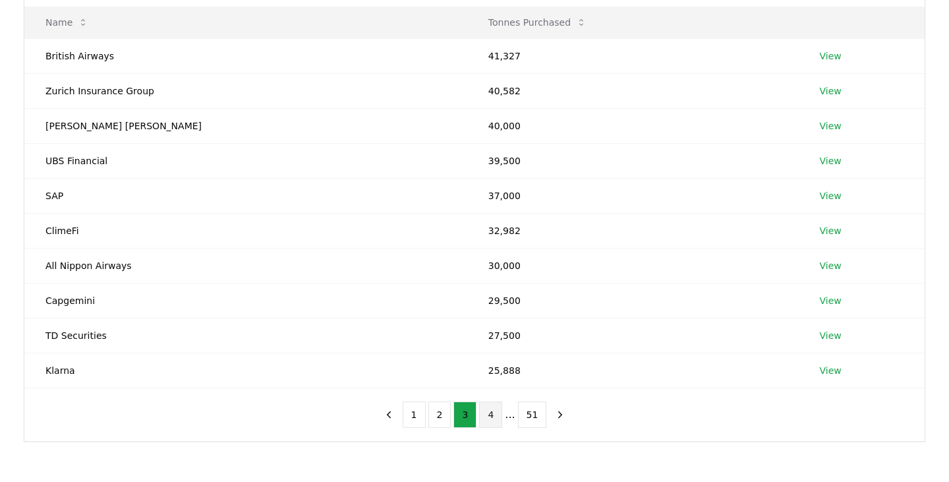
click at [496, 415] on button "4" at bounding box center [490, 414] width 23 height 26
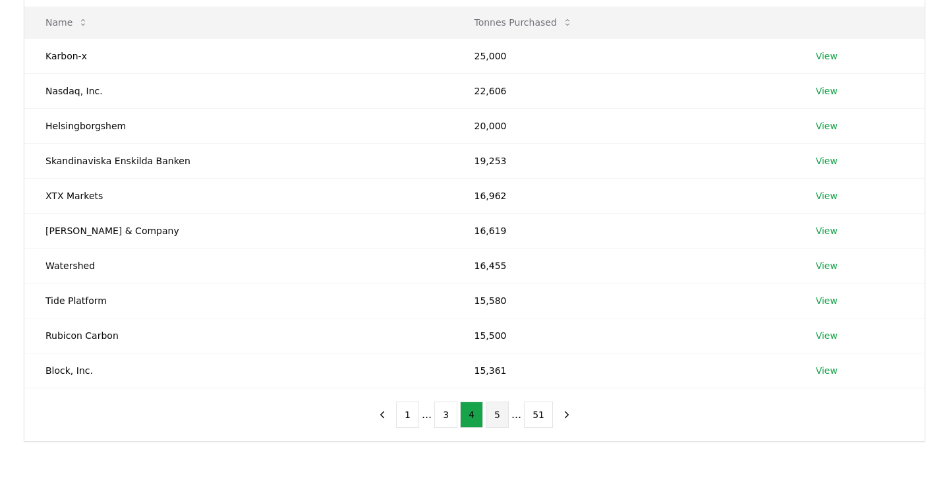
click at [494, 412] on button "5" at bounding box center [497, 414] width 23 height 26
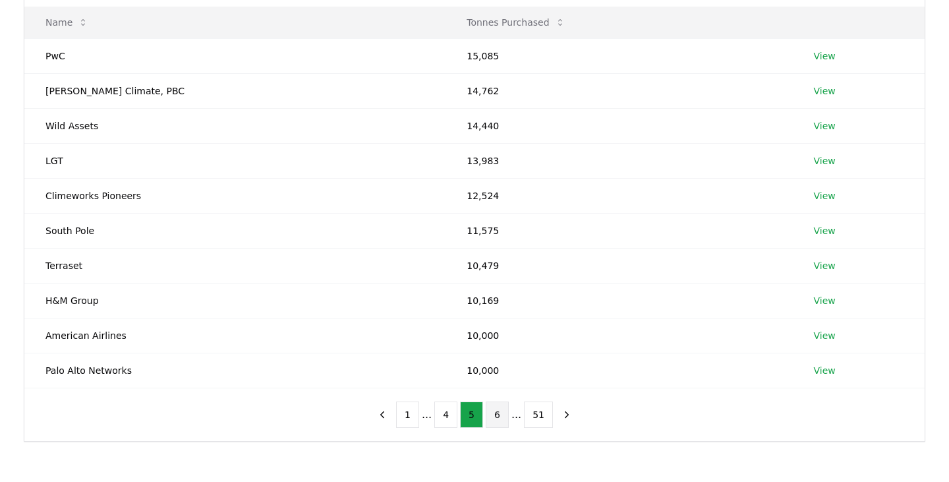
click at [496, 419] on button "6" at bounding box center [497, 414] width 23 height 26
click at [505, 416] on button "7" at bounding box center [497, 414] width 23 height 26
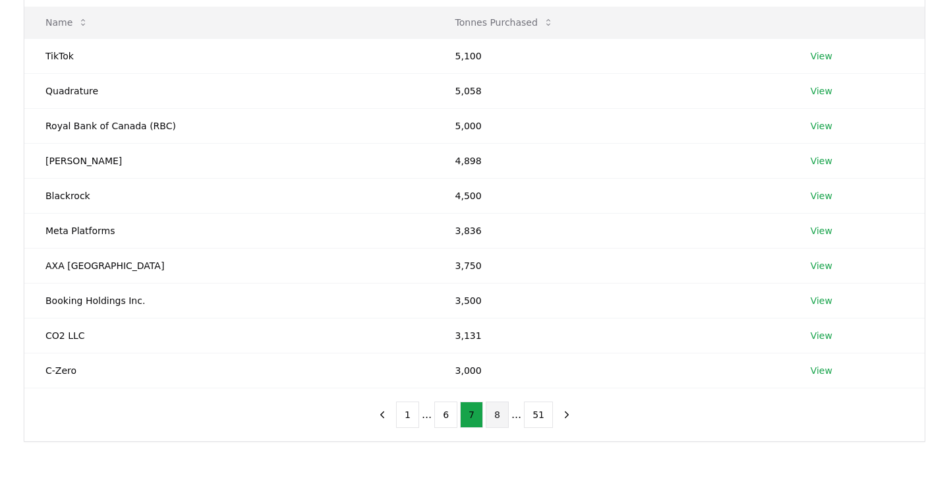
click at [505, 415] on button "8" at bounding box center [497, 414] width 23 height 26
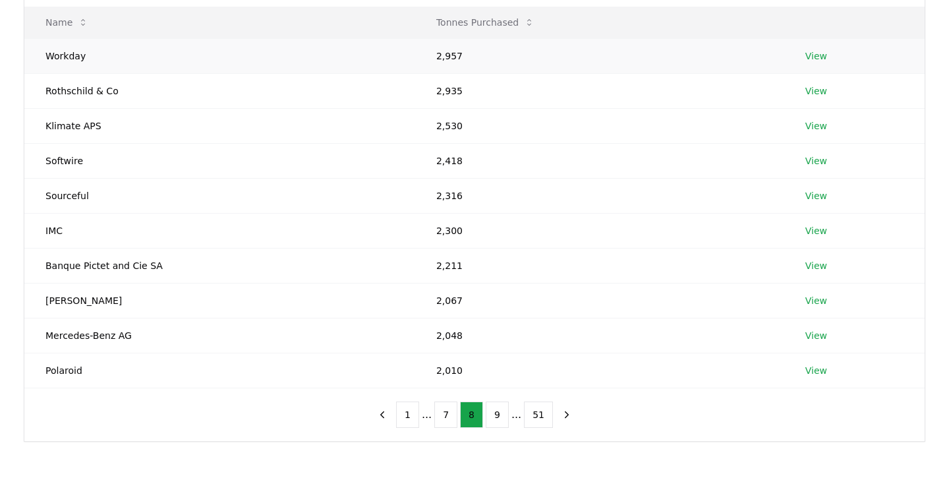
click at [811, 53] on link "View" at bounding box center [816, 55] width 22 height 13
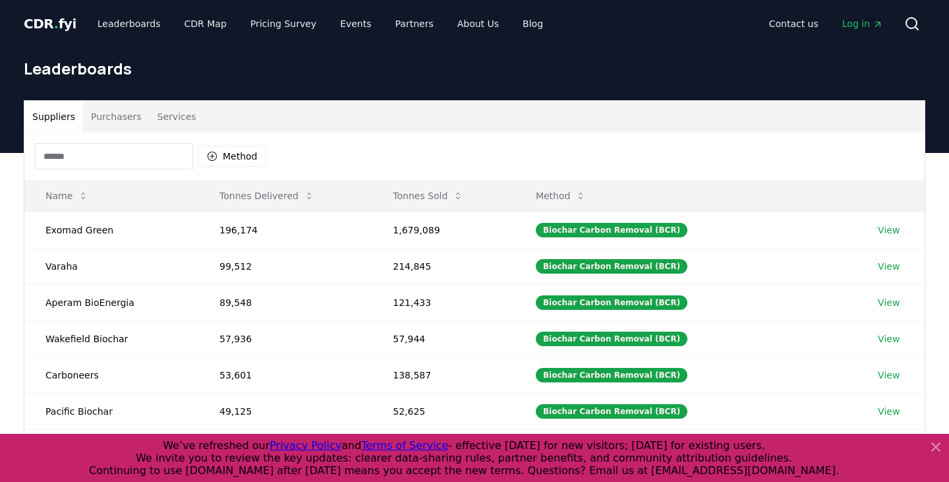
click at [58, 117] on button "Suppliers" at bounding box center [53, 117] width 59 height 32
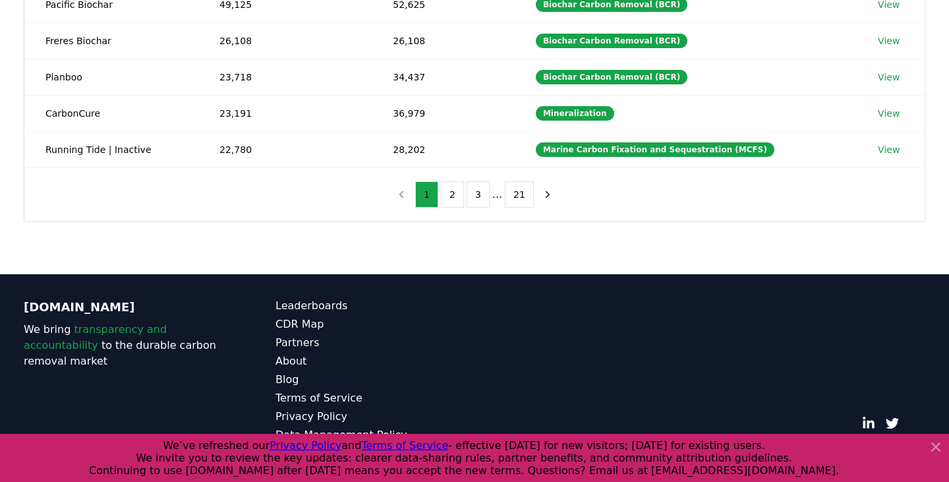
scroll to position [409, 0]
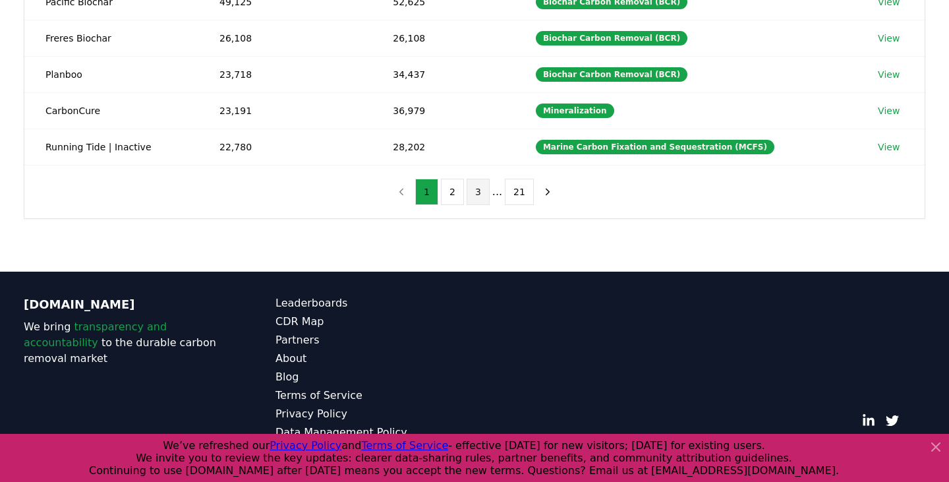
click at [475, 196] on button "3" at bounding box center [478, 192] width 23 height 26
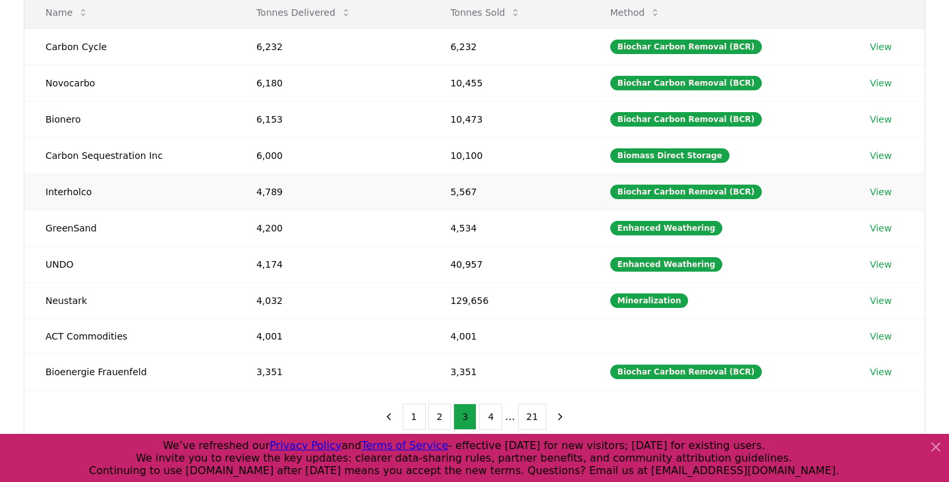
scroll to position [188, 0]
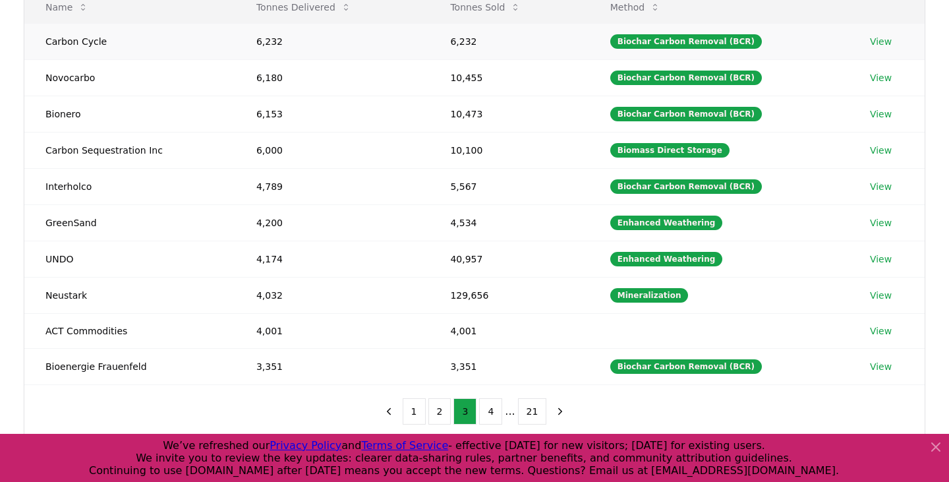
click at [877, 38] on link "View" at bounding box center [881, 41] width 22 height 13
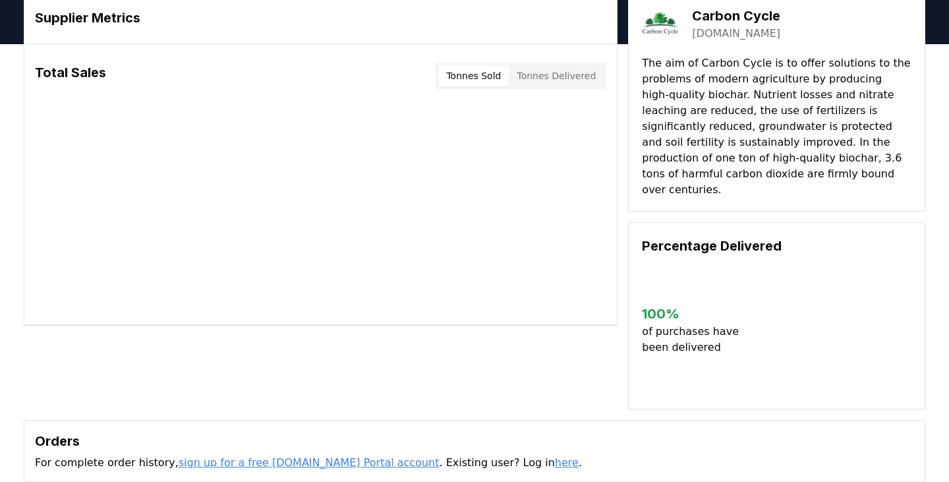
scroll to position [58, 0]
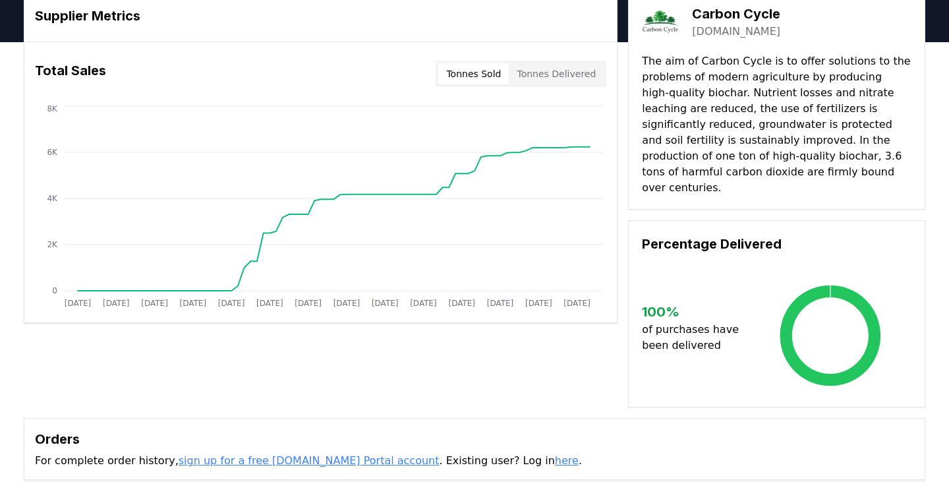
click at [485, 74] on button "Tonnes Sold" at bounding box center [473, 73] width 71 height 21
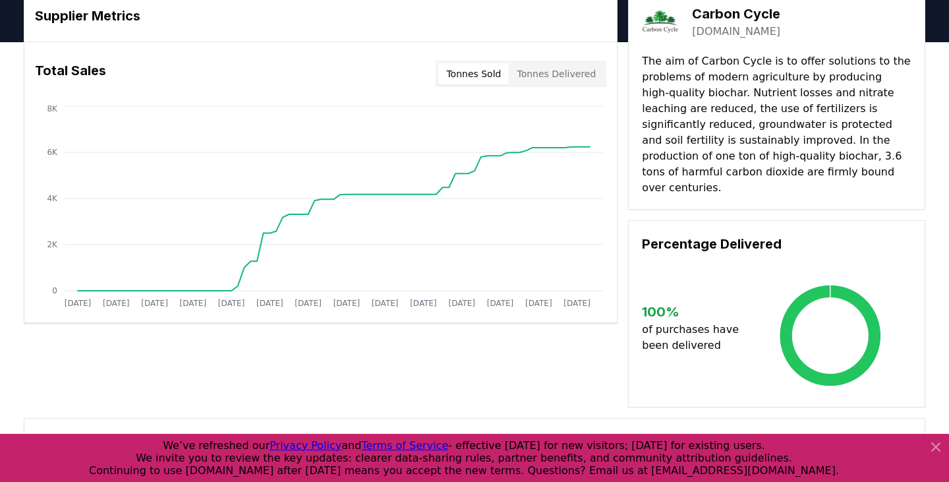
click at [541, 74] on button "Tonnes Delivered" at bounding box center [556, 73] width 95 height 21
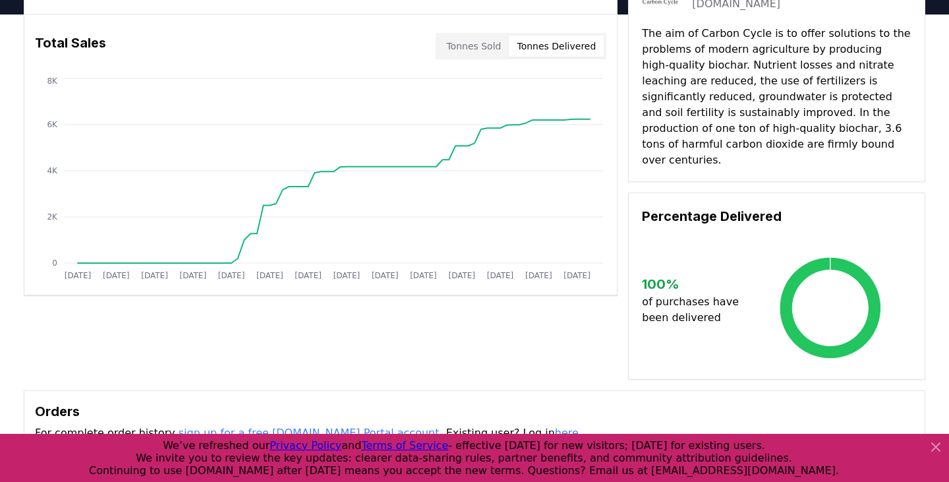
scroll to position [78, 0]
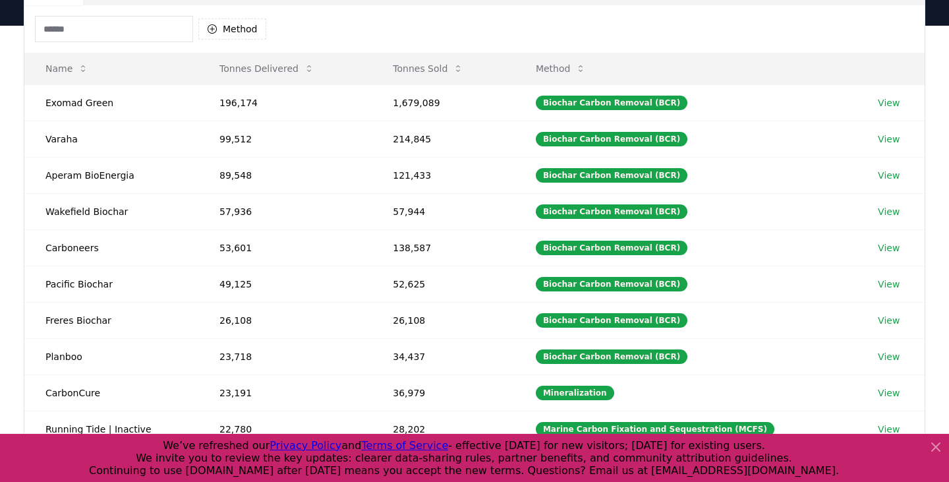
scroll to position [112, 0]
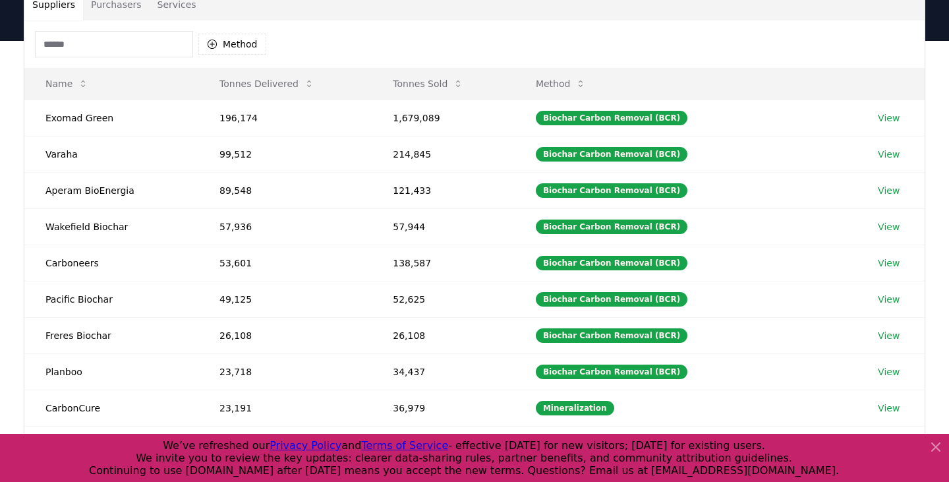
click at [925, 446] on div at bounding box center [933, 458] width 21 height 38
click at [938, 444] on icon at bounding box center [936, 447] width 8 height 8
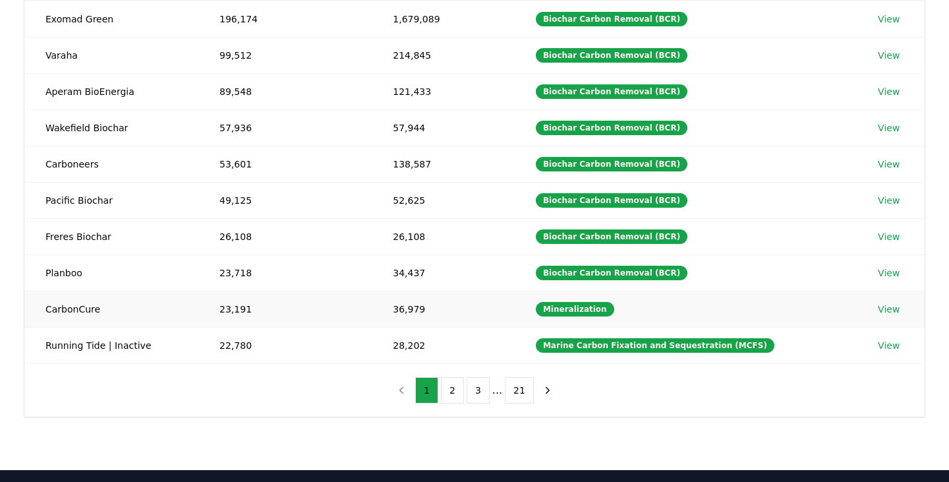
scroll to position [213, 0]
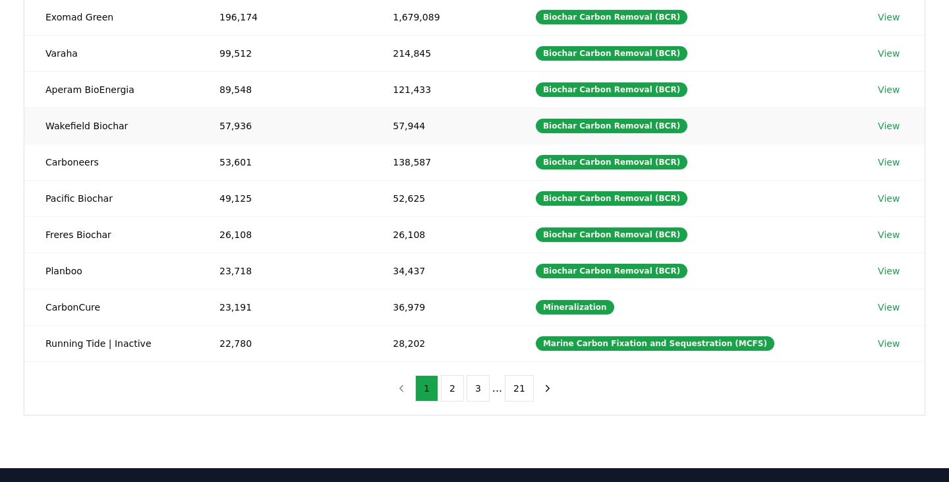
click at [312, 132] on td "57,936" at bounding box center [284, 125] width 173 height 36
click at [448, 383] on button "2" at bounding box center [452, 388] width 23 height 26
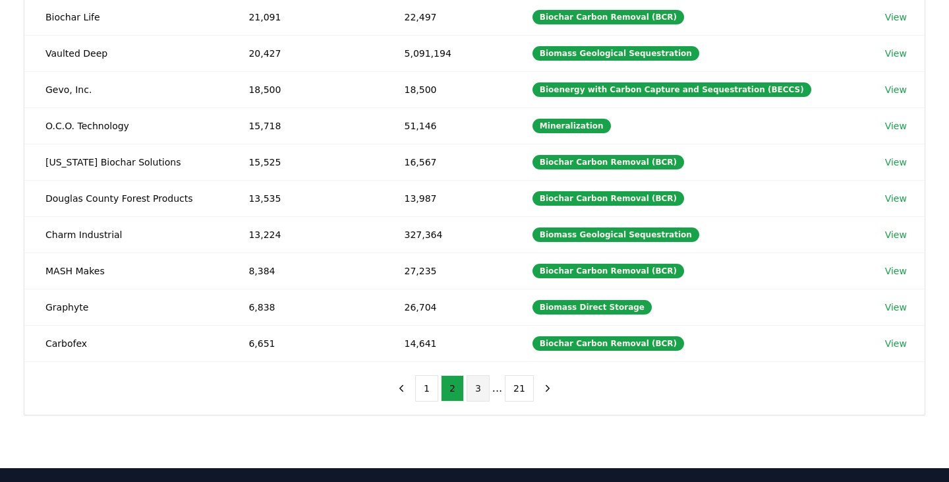
click at [480, 393] on button "3" at bounding box center [478, 388] width 23 height 26
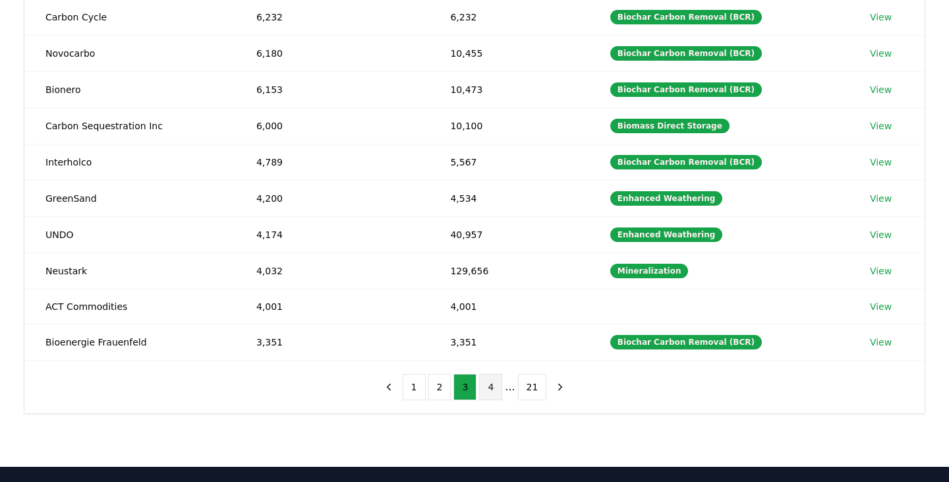
click at [492, 385] on button "4" at bounding box center [490, 387] width 23 height 26
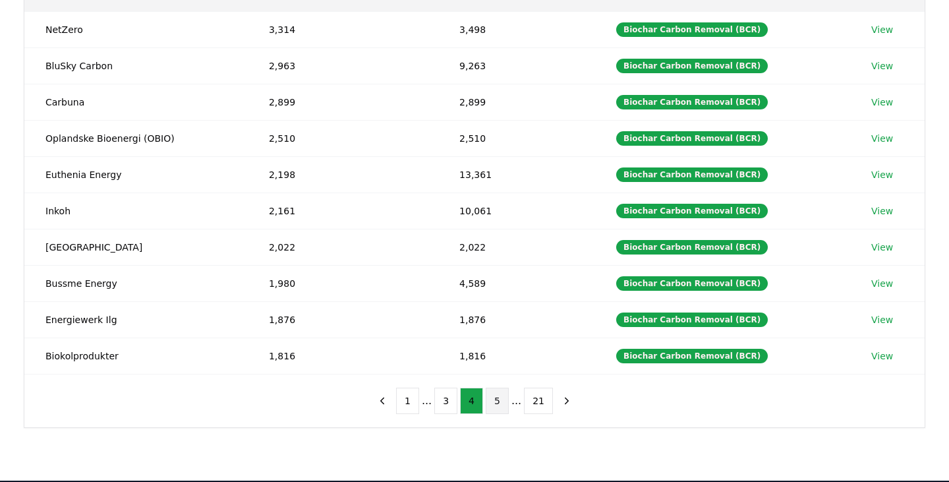
scroll to position [202, 0]
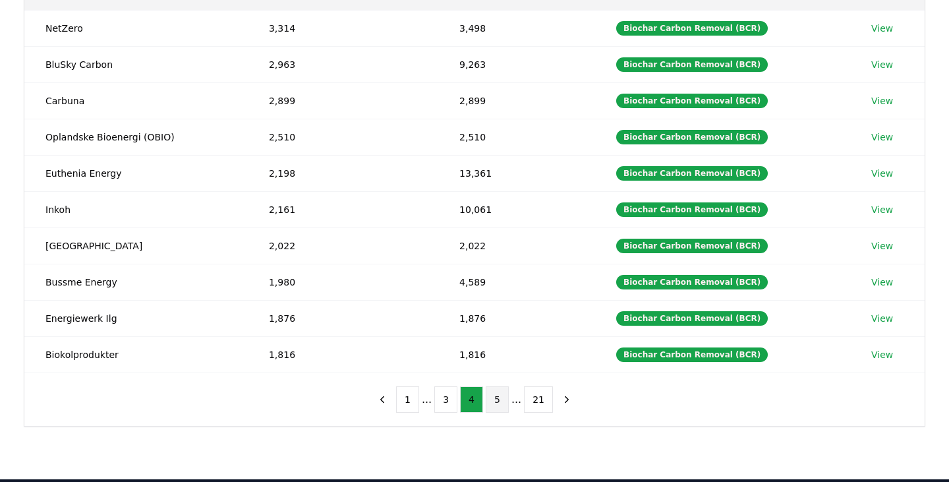
click at [496, 399] on button "5" at bounding box center [497, 399] width 23 height 26
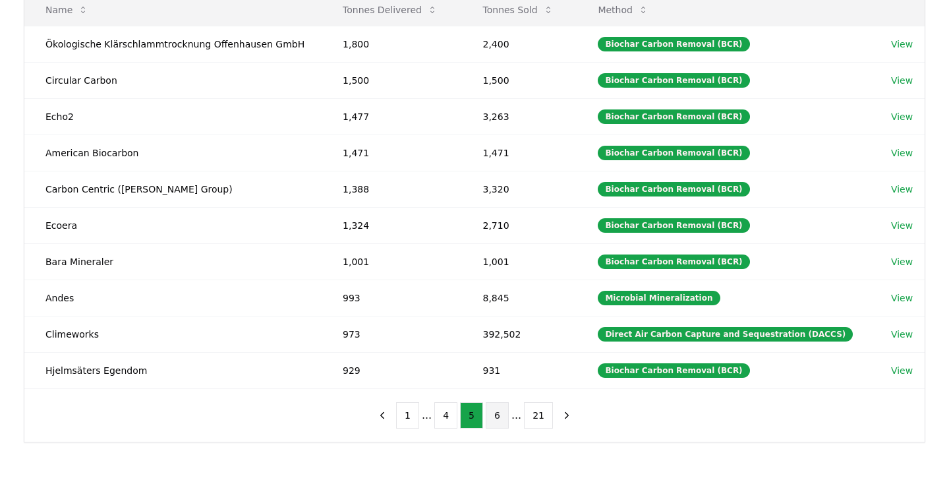
scroll to position [185, 0]
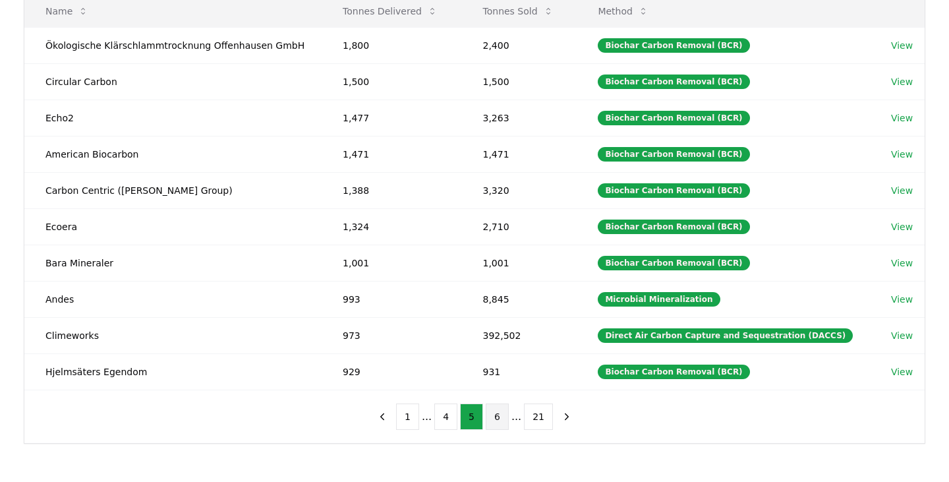
click at [492, 415] on button "6" at bounding box center [497, 416] width 23 height 26
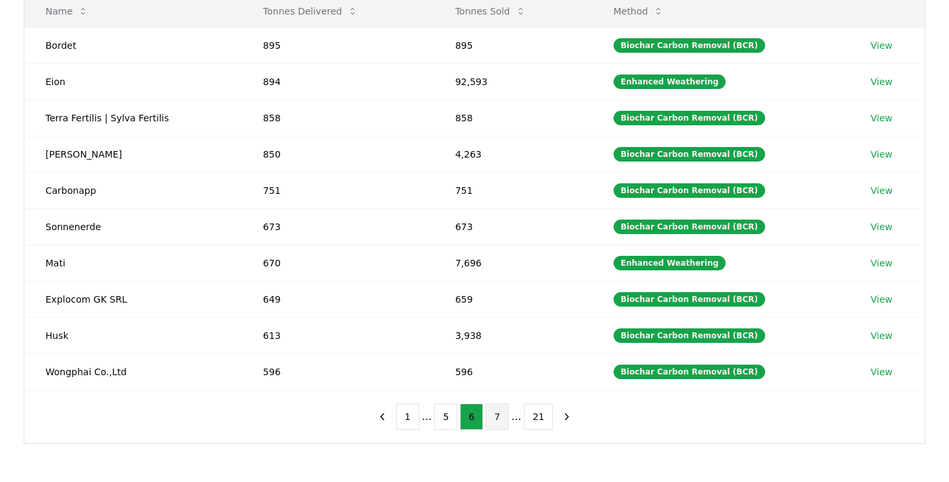
click at [492, 415] on button "7" at bounding box center [497, 416] width 23 height 26
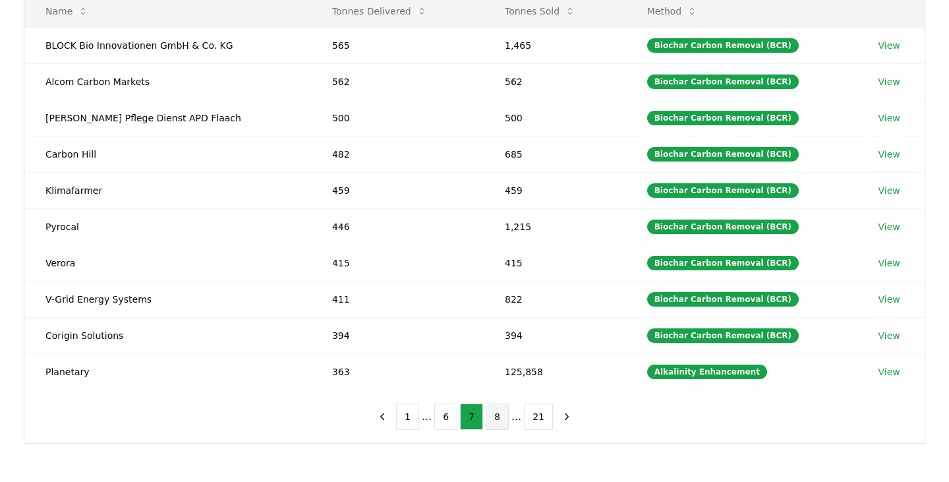
click at [492, 415] on button "8" at bounding box center [497, 416] width 23 height 26
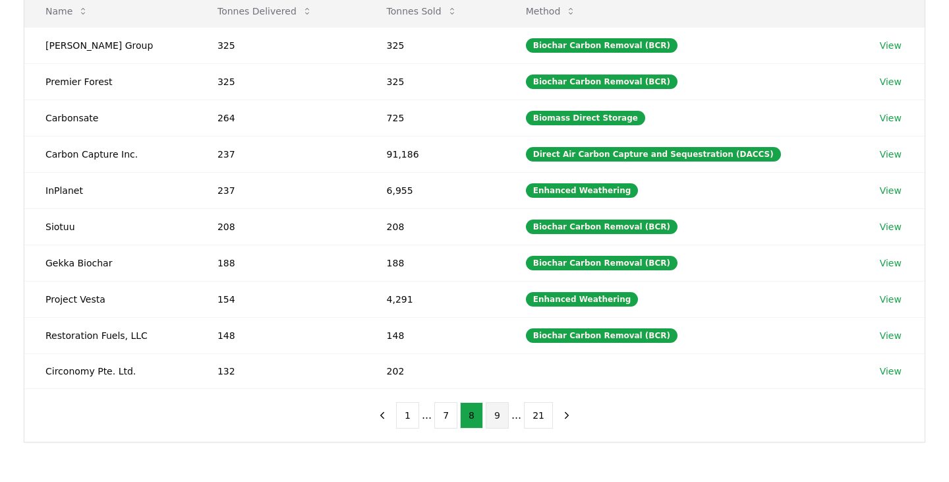
click at [498, 419] on button "9" at bounding box center [497, 415] width 23 height 26
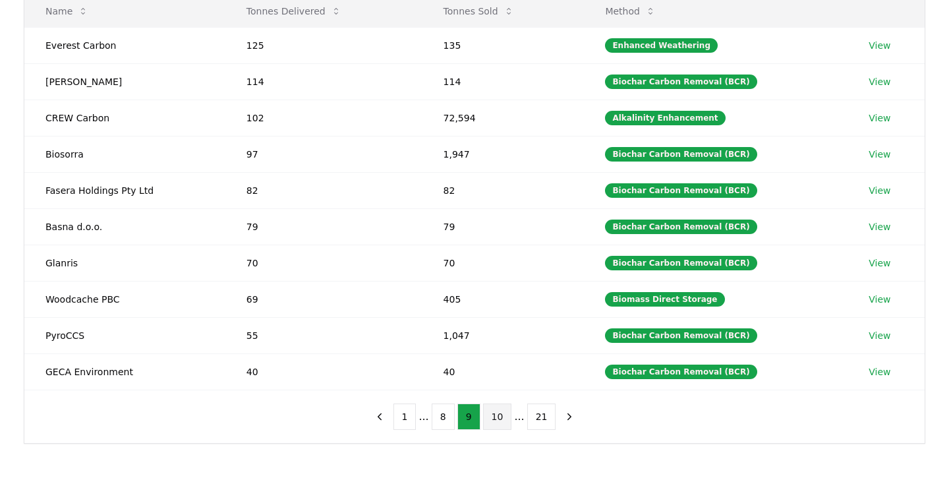
click at [503, 416] on button "10" at bounding box center [497, 416] width 29 height 26
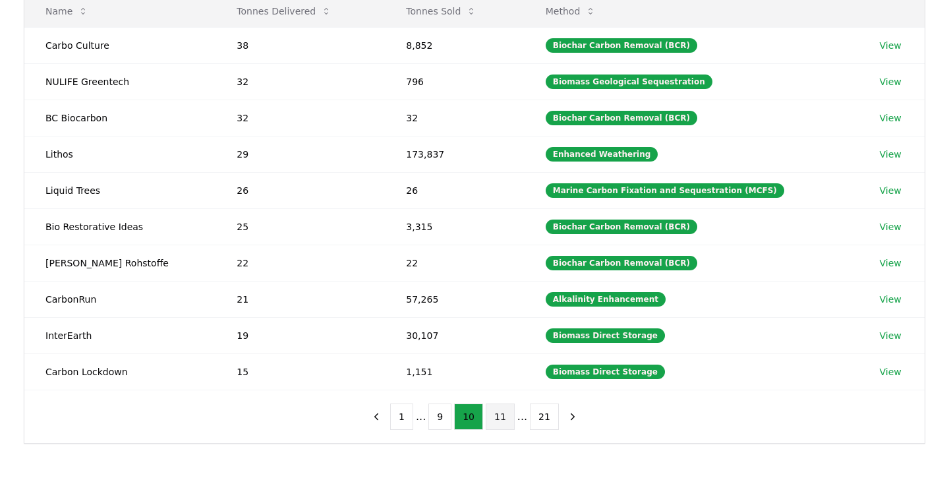
click at [502, 416] on button "11" at bounding box center [500, 416] width 29 height 26
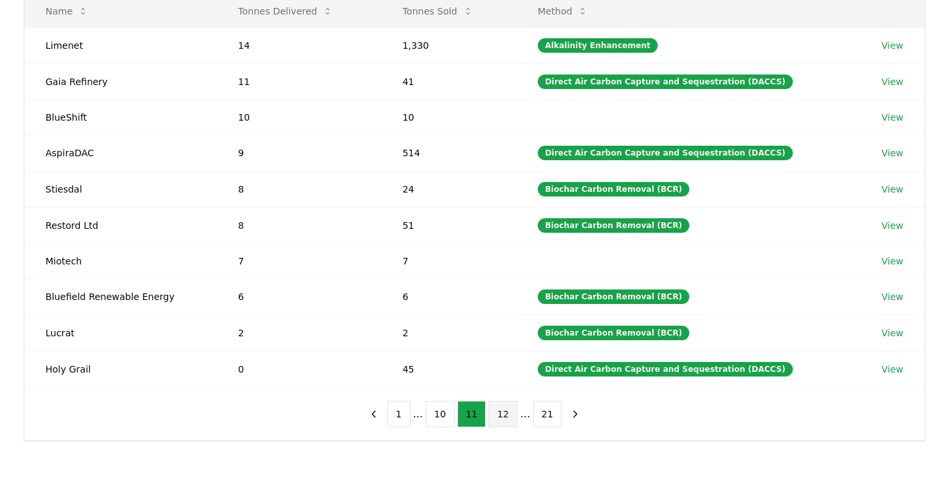
click at [501, 415] on button "12" at bounding box center [502, 414] width 29 height 26
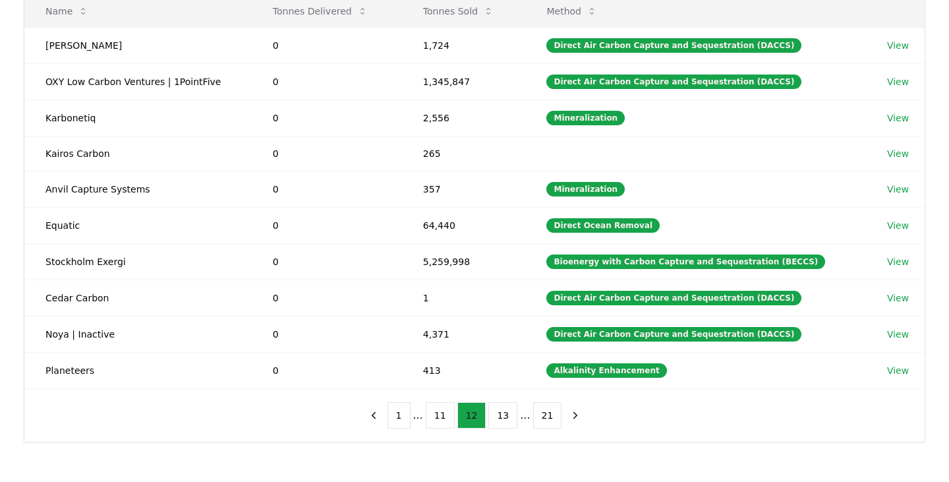
click at [501, 415] on button "13" at bounding box center [502, 415] width 29 height 26
